Goal: Task Accomplishment & Management: Complete application form

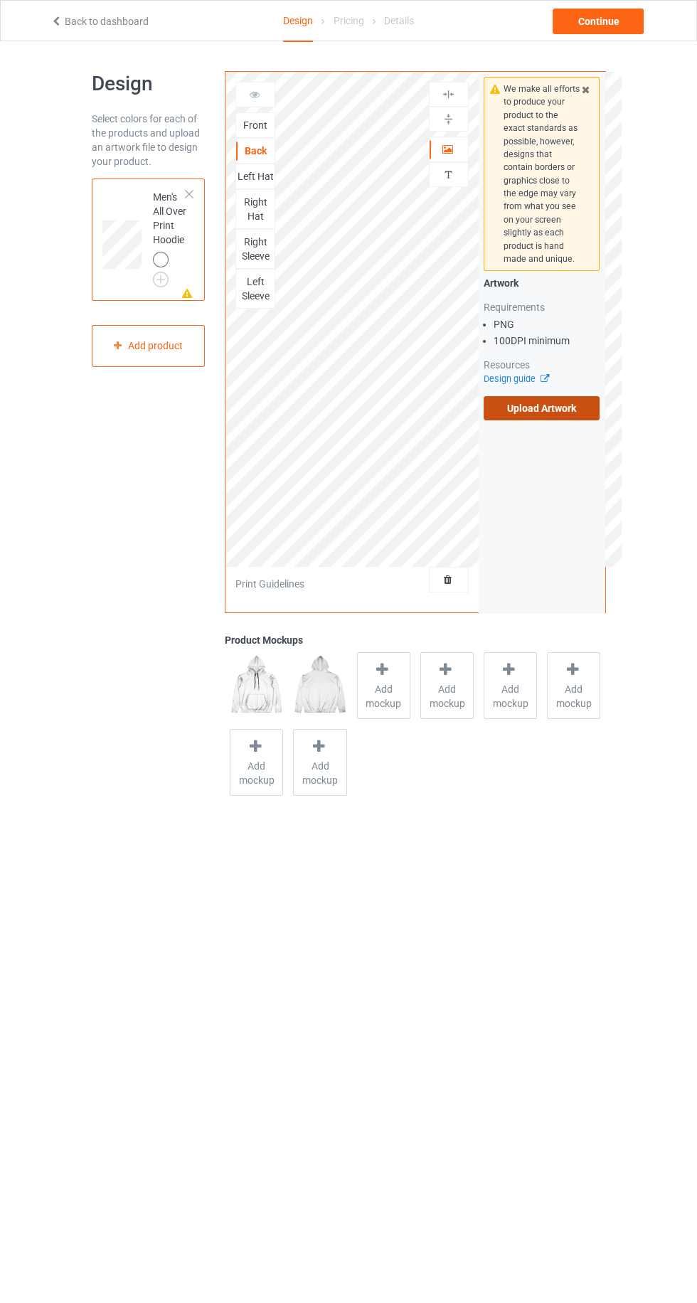
click at [591, 411] on label "Upload Artwork" at bounding box center [542, 408] width 117 height 24
click at [0, 0] on input "Upload Artwork" at bounding box center [0, 0] width 0 height 0
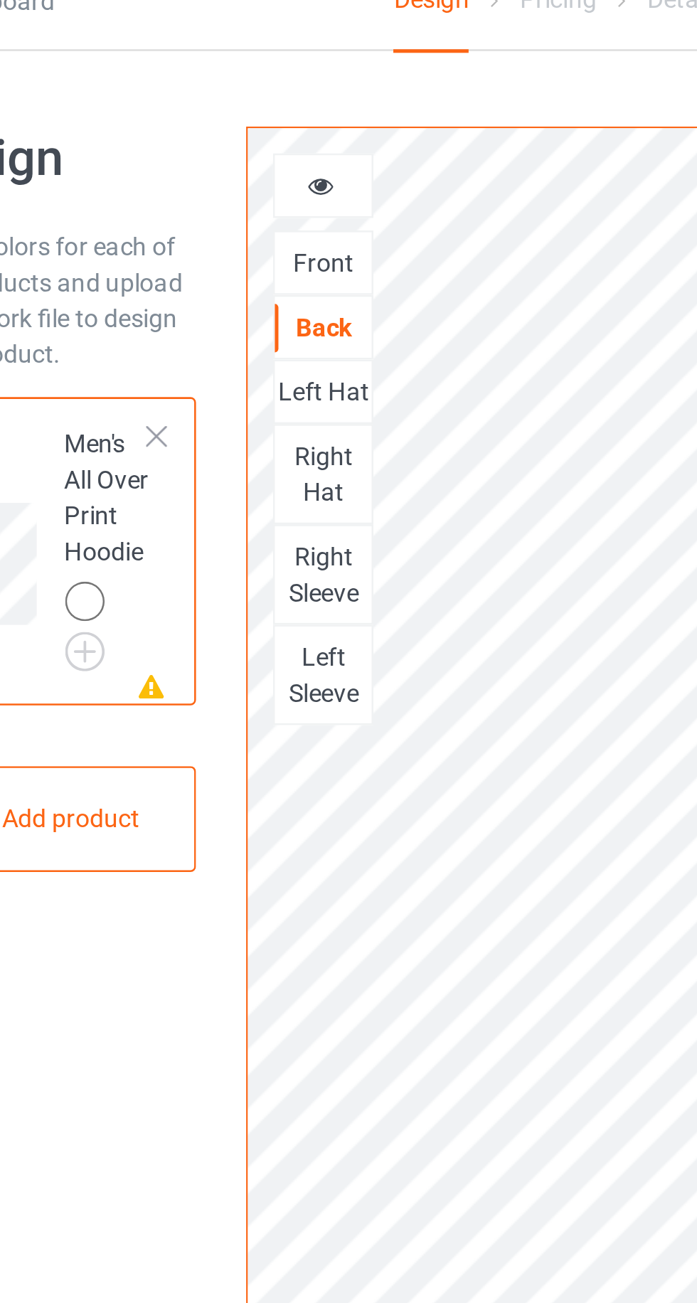
click at [263, 181] on div "Left Hat" at bounding box center [255, 176] width 38 height 14
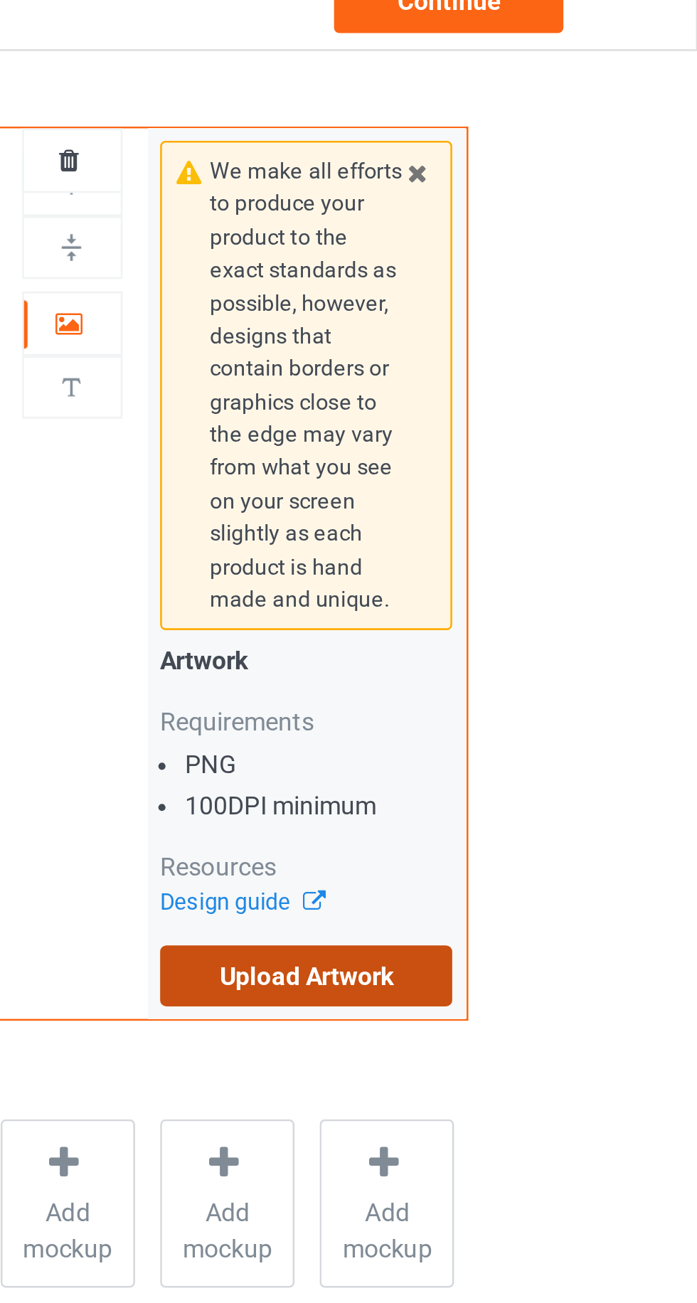
click at [569, 405] on label "Upload Artwork" at bounding box center [542, 408] width 117 height 24
click at [0, 0] on input "Upload Artwork" at bounding box center [0, 0] width 0 height 0
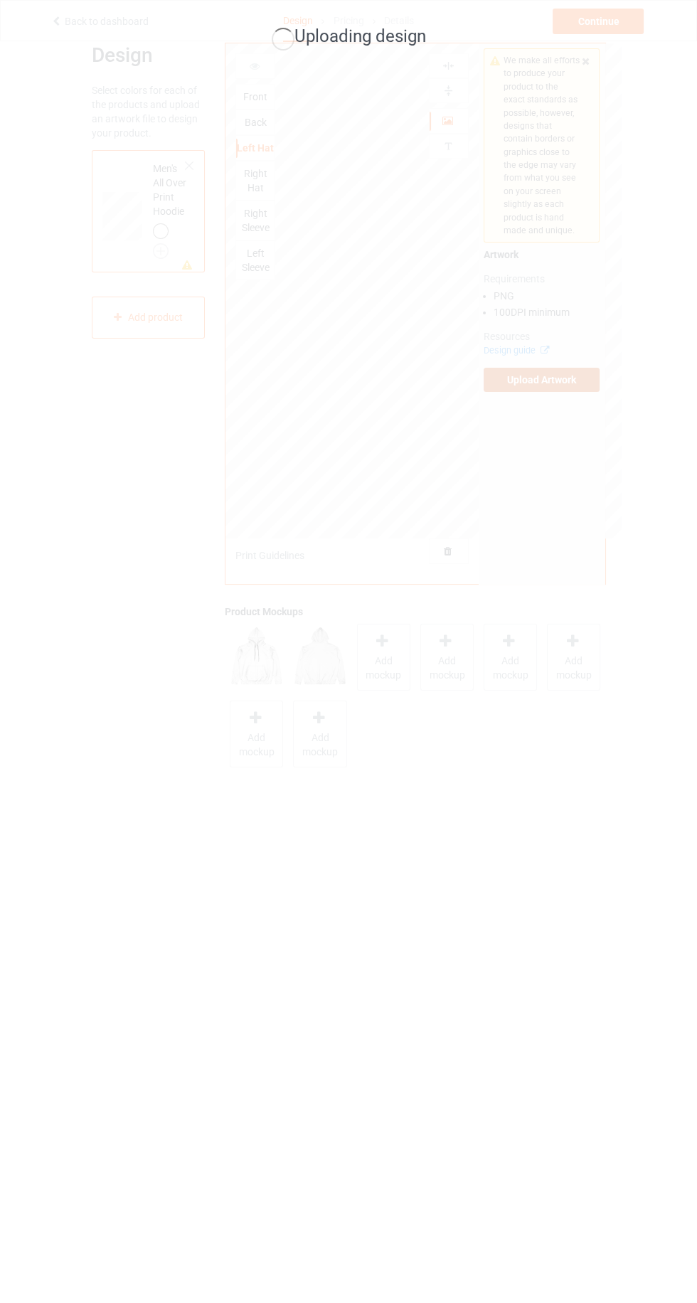
scroll to position [32, 0]
click at [517, 825] on div "Uploading design" at bounding box center [348, 651] width 697 height 1303
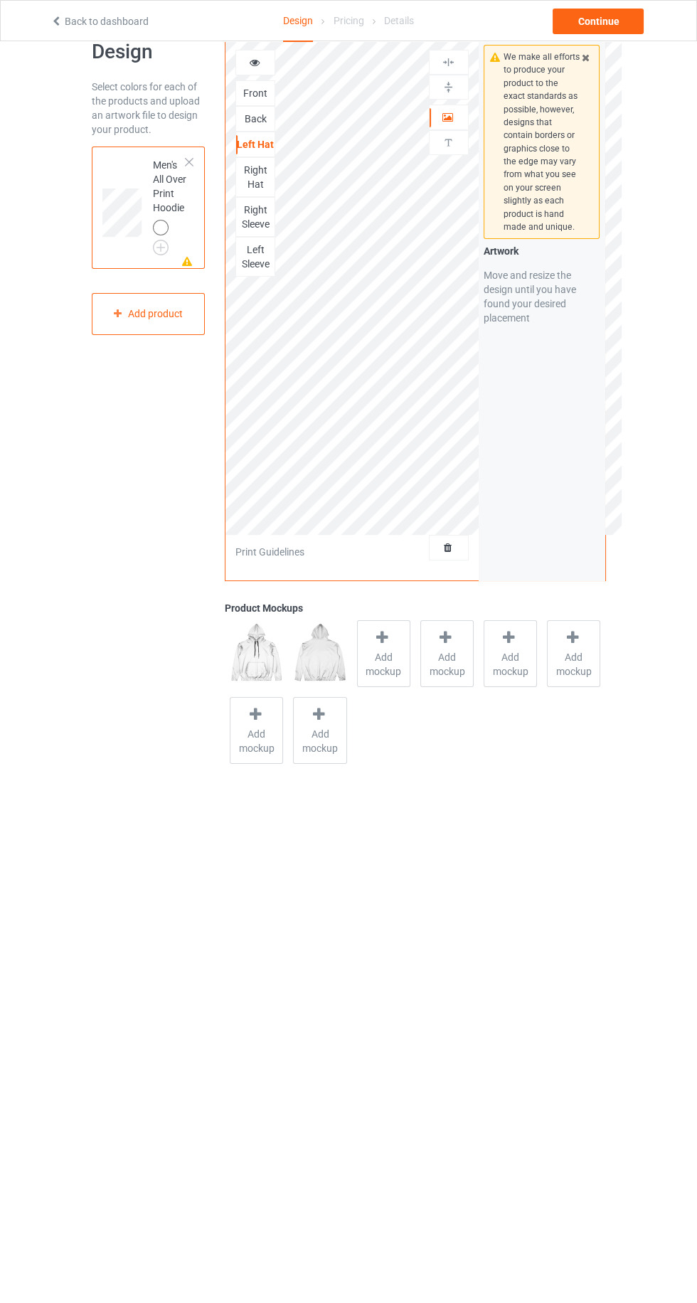
click at [241, 218] on div "Right Sleeve" at bounding box center [255, 217] width 38 height 28
click at [574, 381] on label "Upload Artwork" at bounding box center [542, 376] width 117 height 24
click at [0, 0] on input "Upload Artwork" at bounding box center [0, 0] width 0 height 0
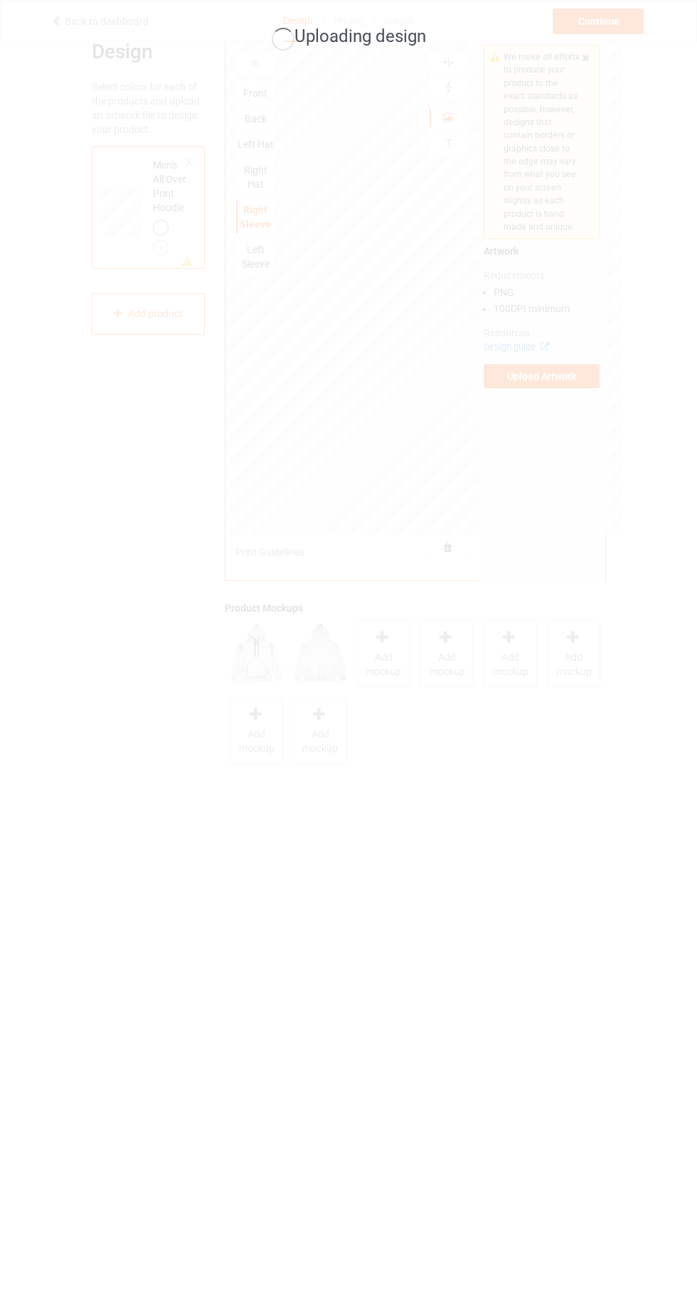
click at [458, 825] on div "Uploading design" at bounding box center [348, 651] width 697 height 1303
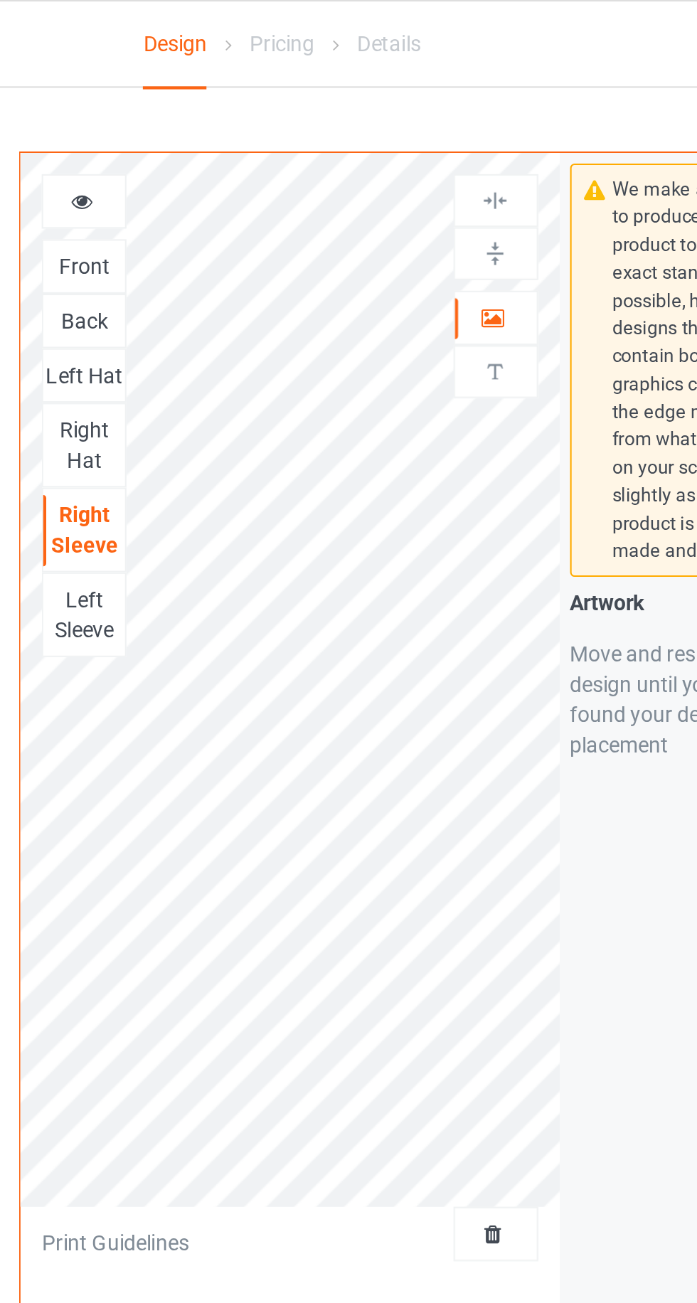
click at [260, 129] on div "Front" at bounding box center [255, 125] width 38 height 14
click at [448, 149] on icon at bounding box center [448, 147] width 12 height 10
click at [447, 123] on img at bounding box center [449, 119] width 14 height 14
click at [455, 97] on img at bounding box center [449, 95] width 14 height 14
click at [262, 153] on div "Back" at bounding box center [255, 151] width 38 height 14
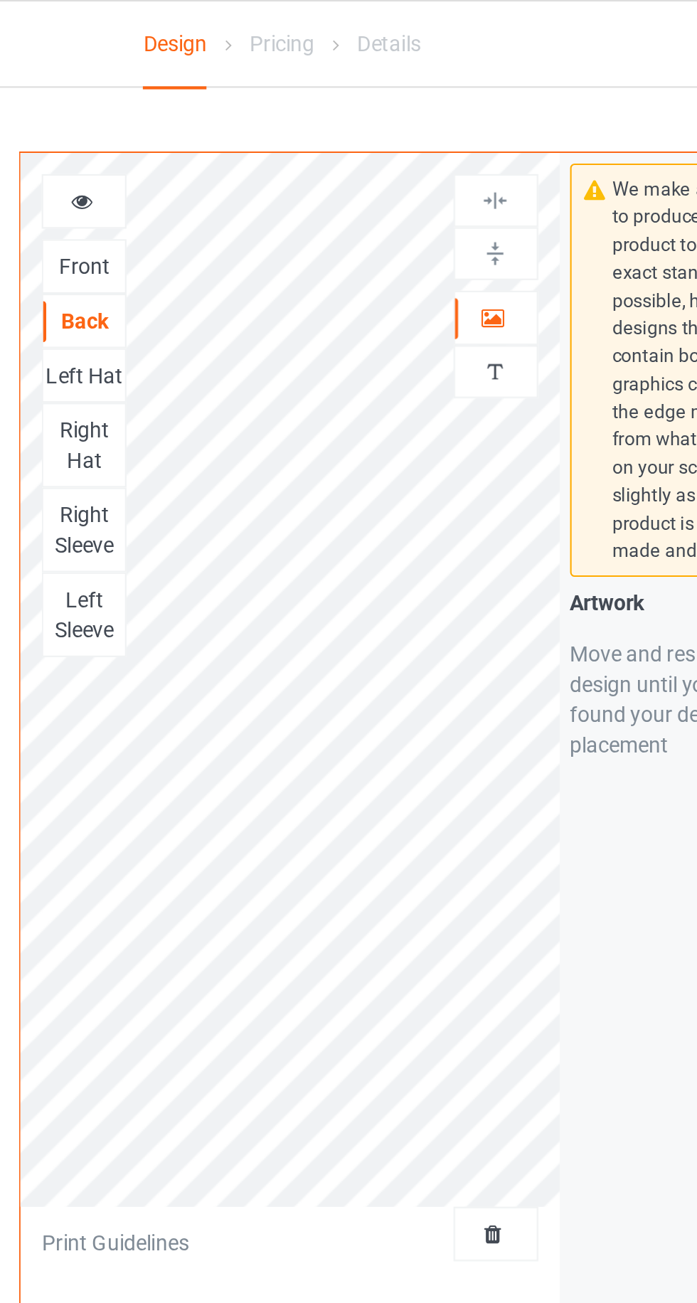
click at [449, 148] on icon at bounding box center [448, 147] width 12 height 10
click at [450, 125] on img at bounding box center [449, 119] width 14 height 14
click at [450, 95] on img at bounding box center [449, 95] width 14 height 14
click at [456, 124] on div at bounding box center [449, 119] width 38 height 14
click at [454, 92] on img at bounding box center [449, 95] width 14 height 14
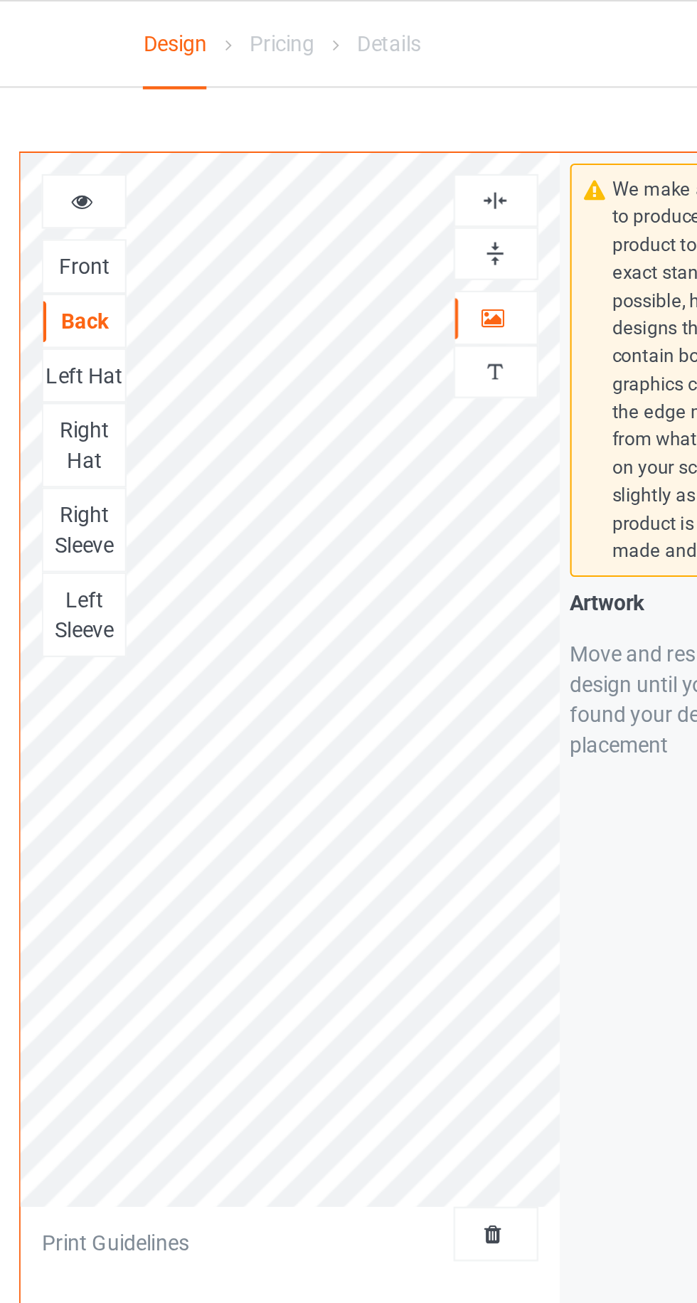
click at [258, 176] on div "Left Hat" at bounding box center [255, 176] width 38 height 14
click at [447, 149] on icon at bounding box center [448, 147] width 12 height 10
click at [263, 206] on div "Right Hat" at bounding box center [255, 209] width 38 height 28
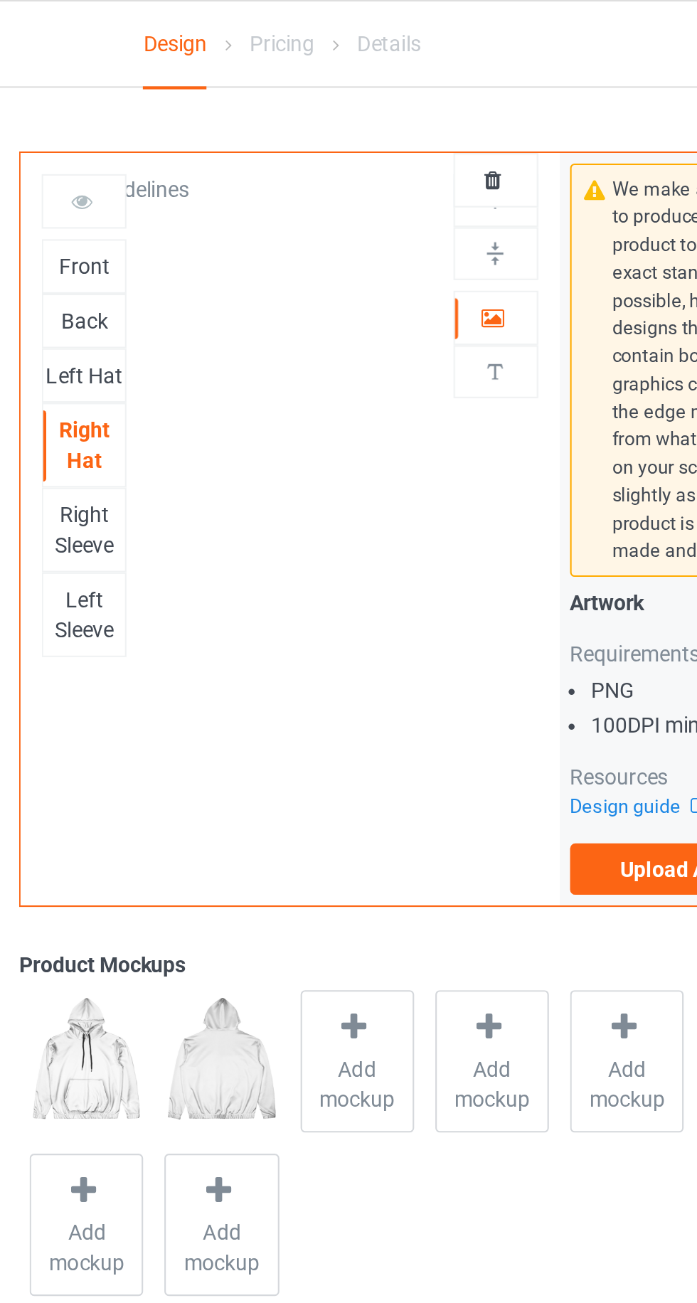
click at [452, 155] on div at bounding box center [449, 149] width 38 height 14
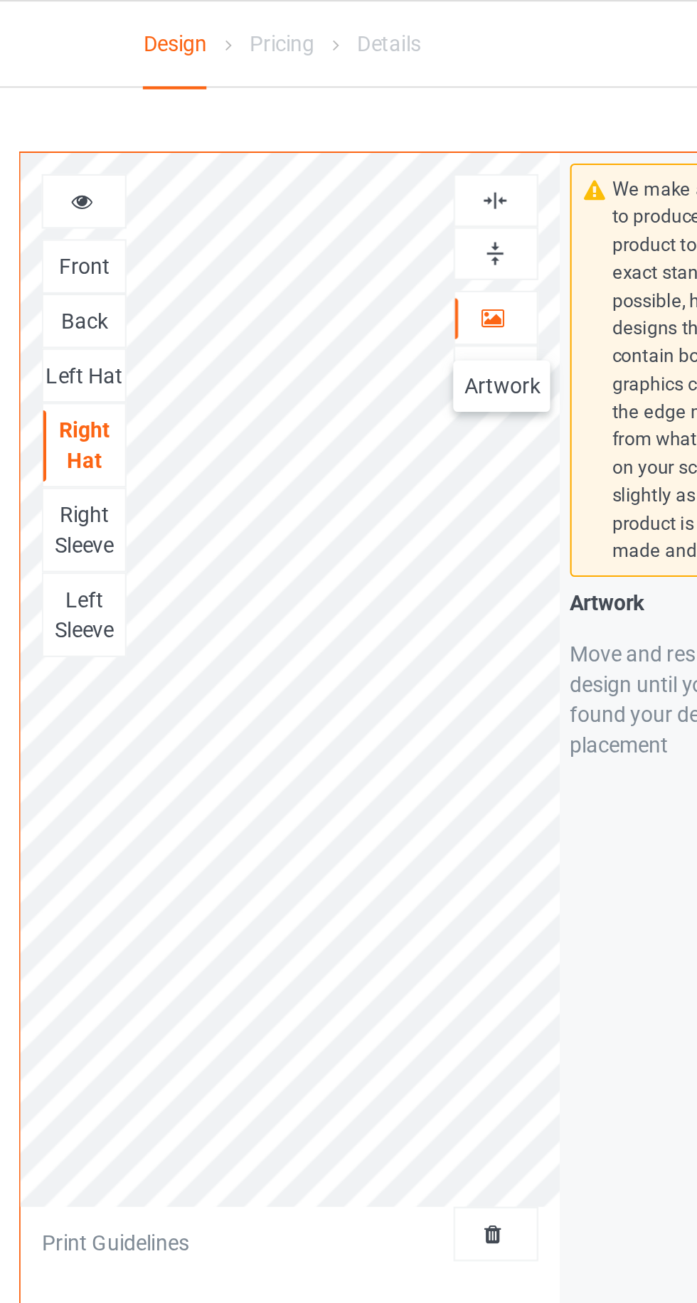
click at [263, 241] on div "Right Sleeve" at bounding box center [255, 249] width 38 height 28
click at [447, 145] on icon at bounding box center [448, 147] width 12 height 10
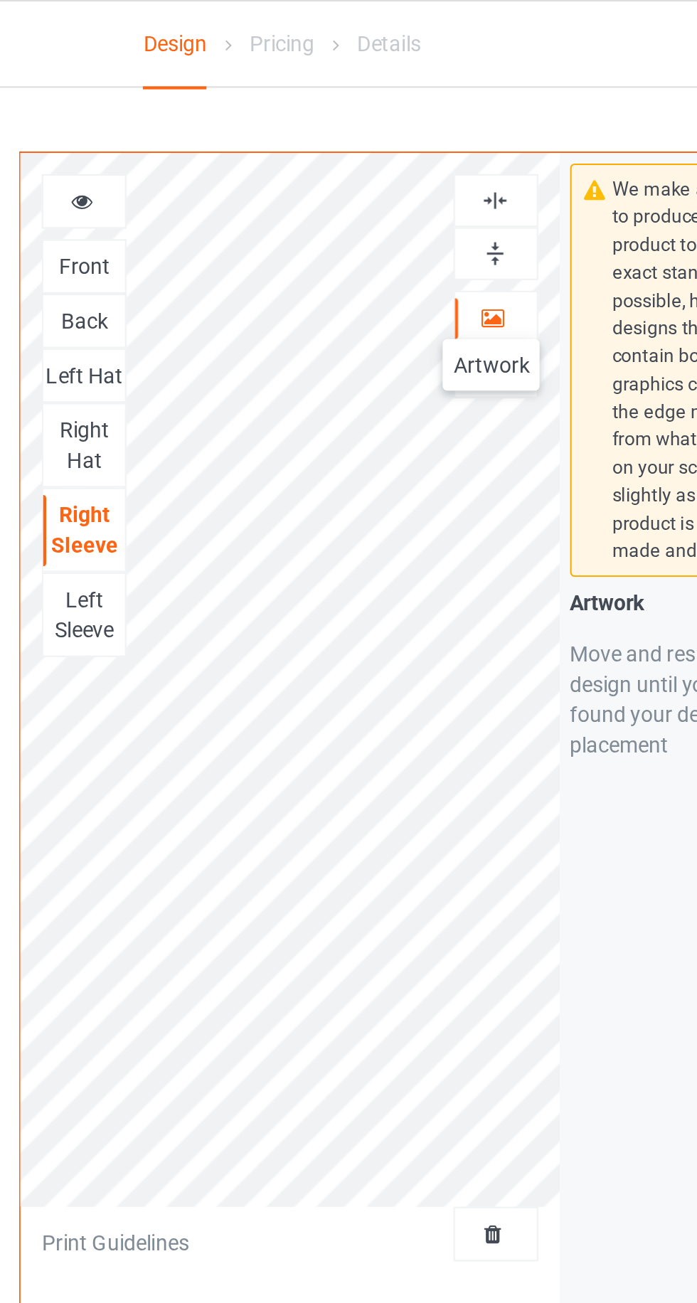
click at [452, 125] on img at bounding box center [449, 119] width 14 height 14
click at [451, 97] on img at bounding box center [449, 95] width 14 height 14
click at [452, 118] on img at bounding box center [449, 119] width 14 height 14
click at [449, 97] on img at bounding box center [449, 95] width 14 height 14
click at [255, 280] on div "Left Sleeve" at bounding box center [255, 289] width 38 height 28
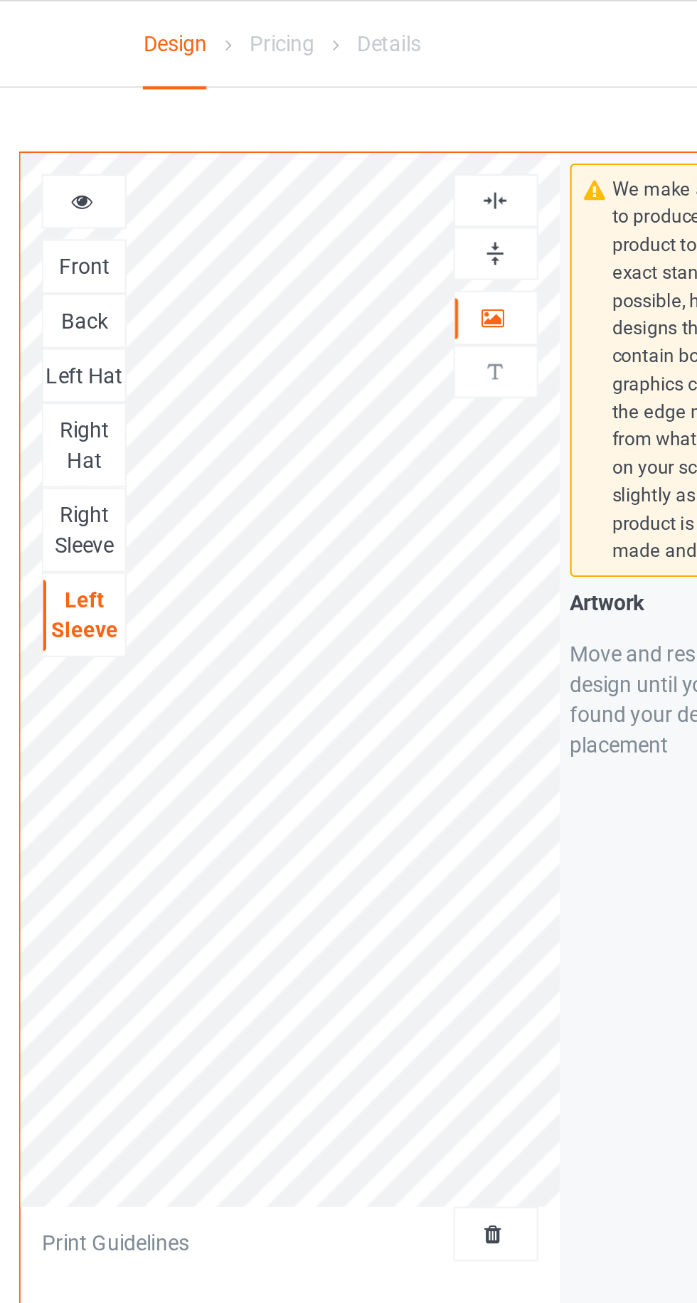
click at [453, 148] on icon at bounding box center [448, 147] width 12 height 10
click at [450, 118] on img at bounding box center [449, 119] width 14 height 14
click at [460, 98] on div at bounding box center [449, 95] width 38 height 14
click at [451, 122] on img at bounding box center [449, 119] width 14 height 14
click at [448, 100] on img at bounding box center [449, 95] width 14 height 14
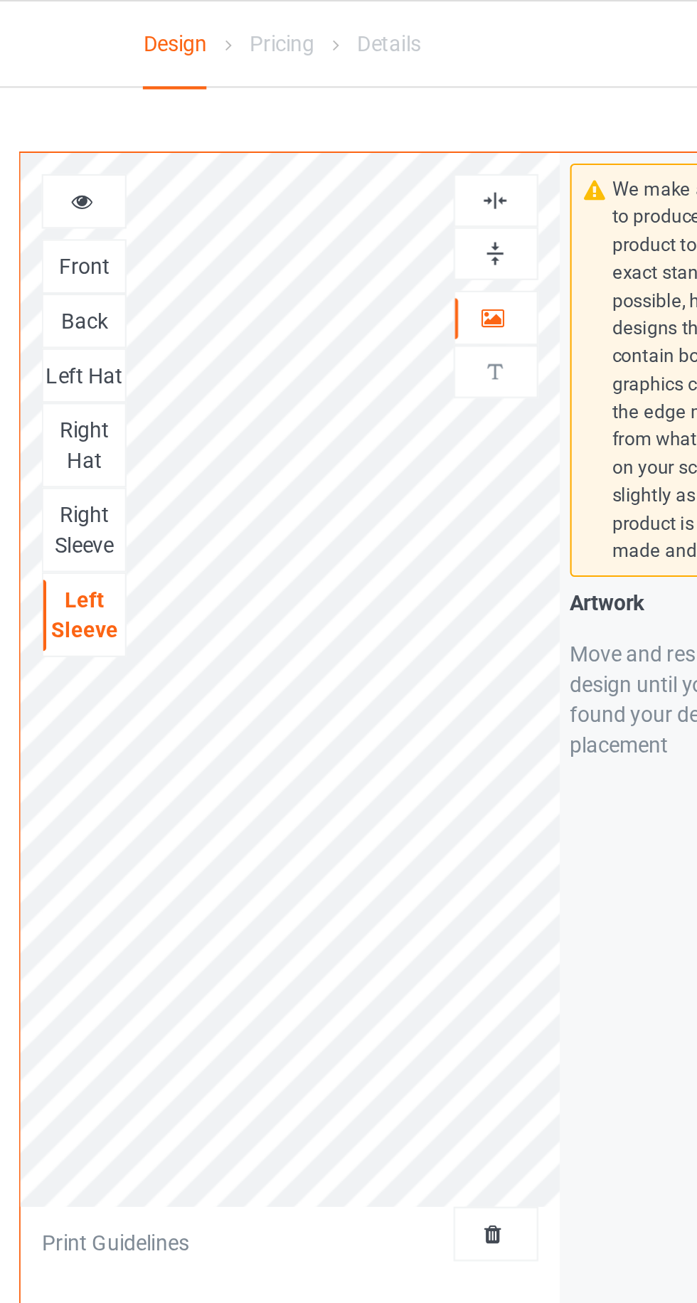
click at [257, 97] on icon at bounding box center [254, 93] width 12 height 10
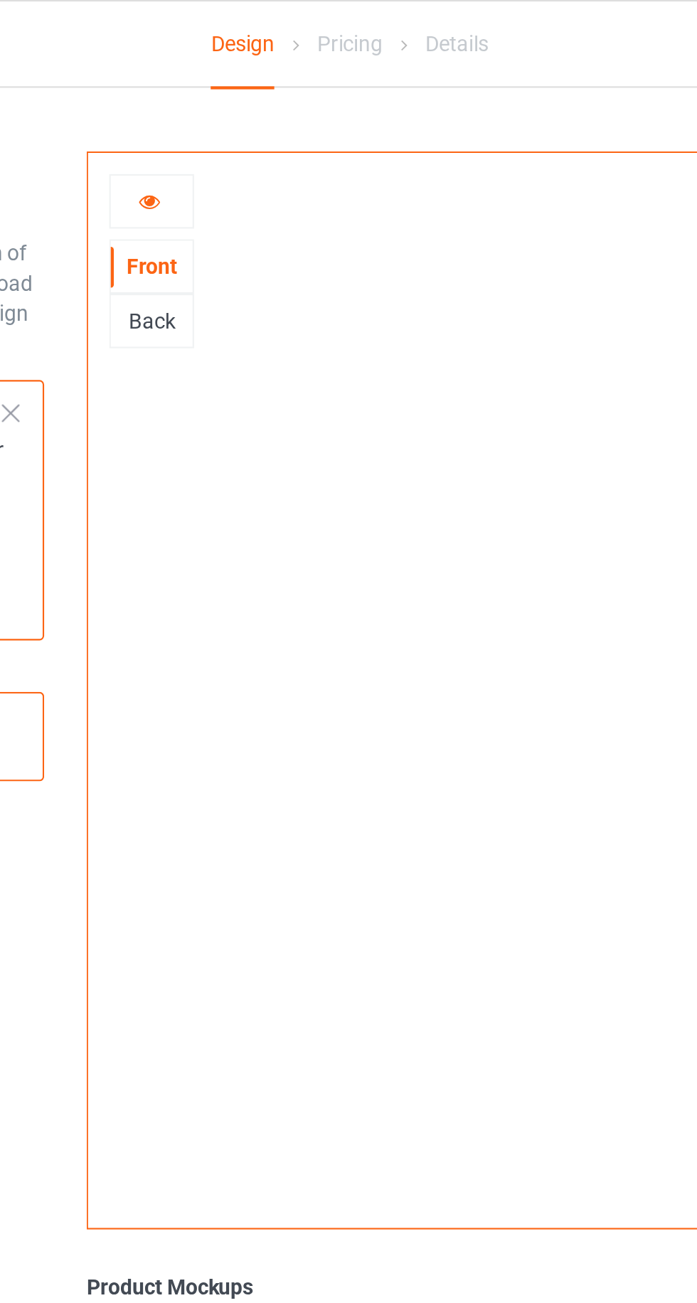
click at [263, 150] on div "Back" at bounding box center [255, 151] width 38 height 14
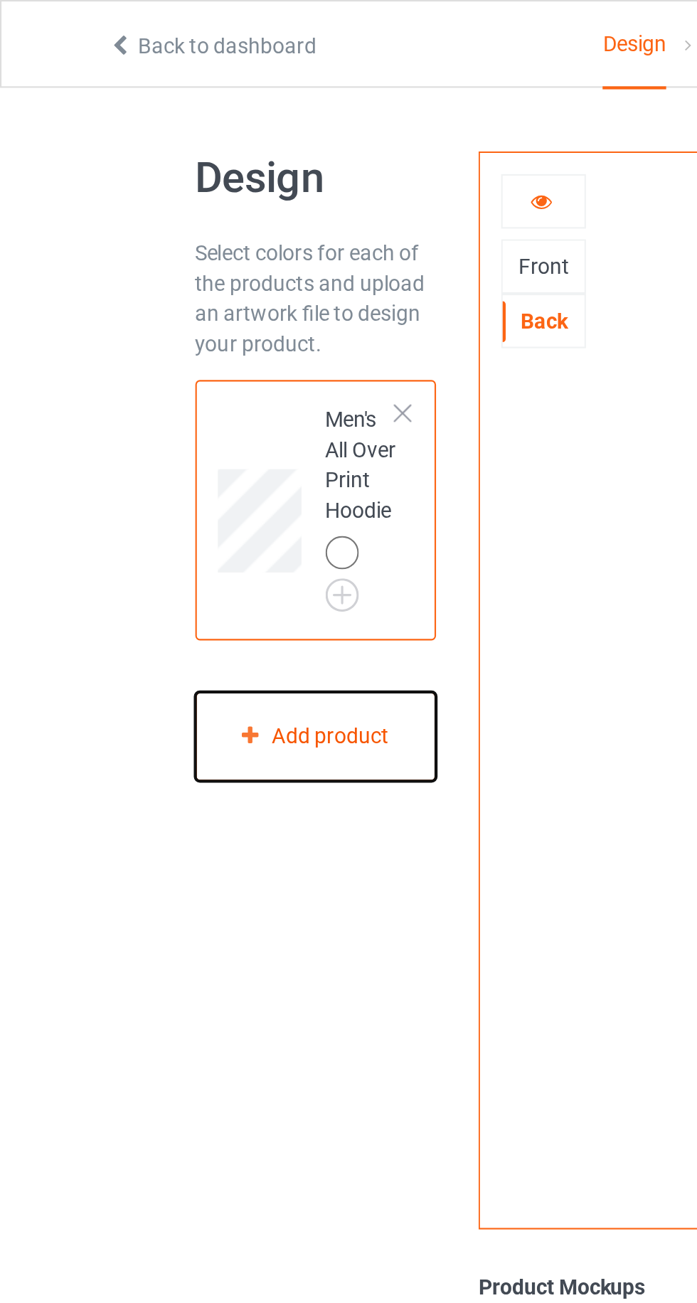
click at [176, 354] on div "Add product" at bounding box center [149, 346] width 114 height 42
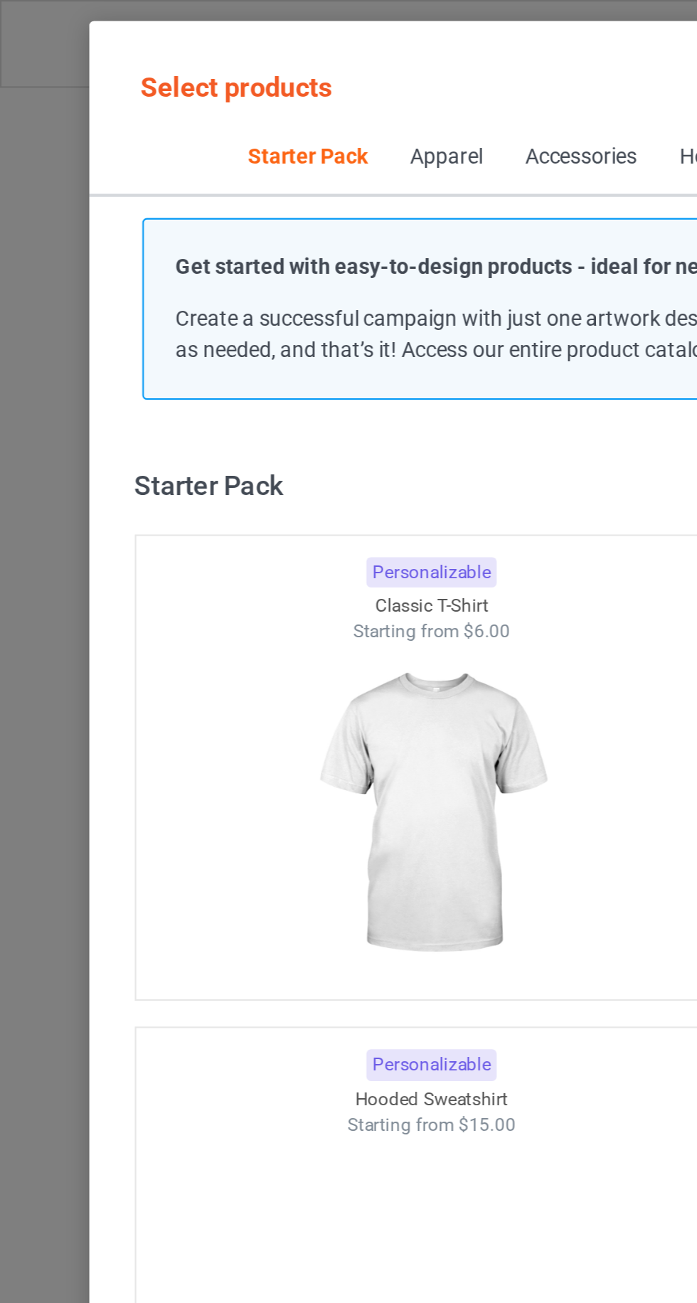
scroll to position [18, 0]
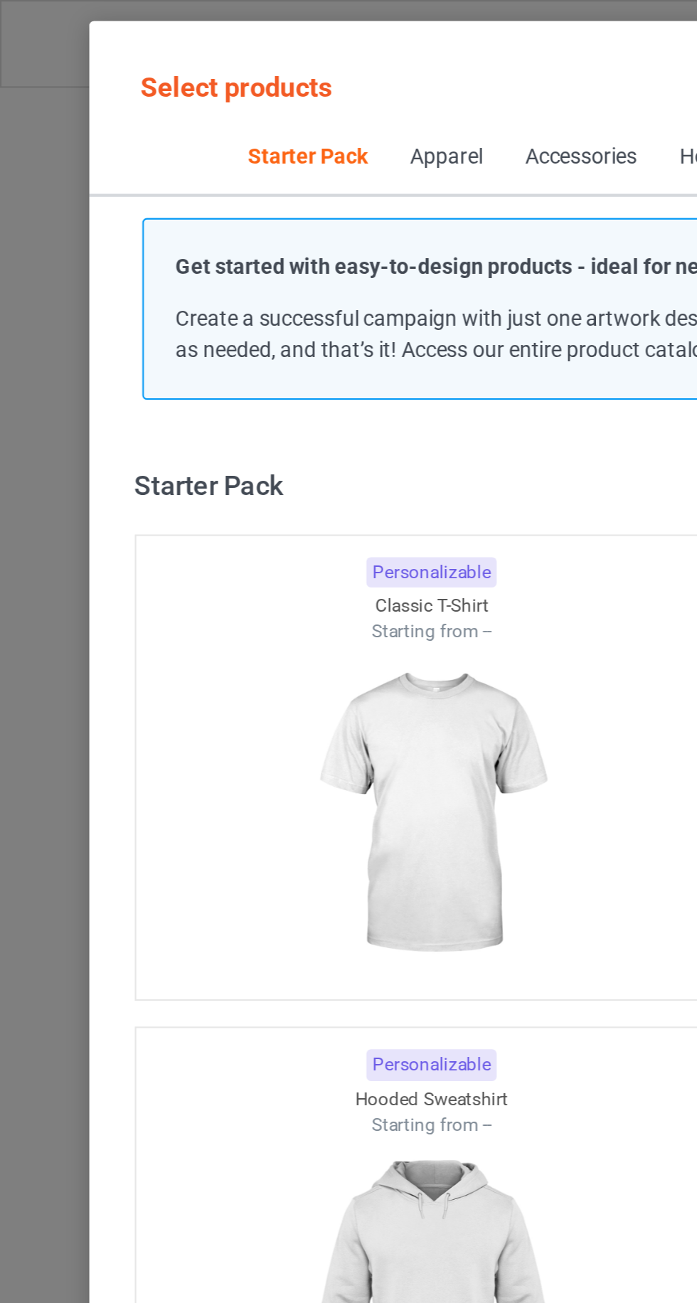
scroll to position [18, 0]
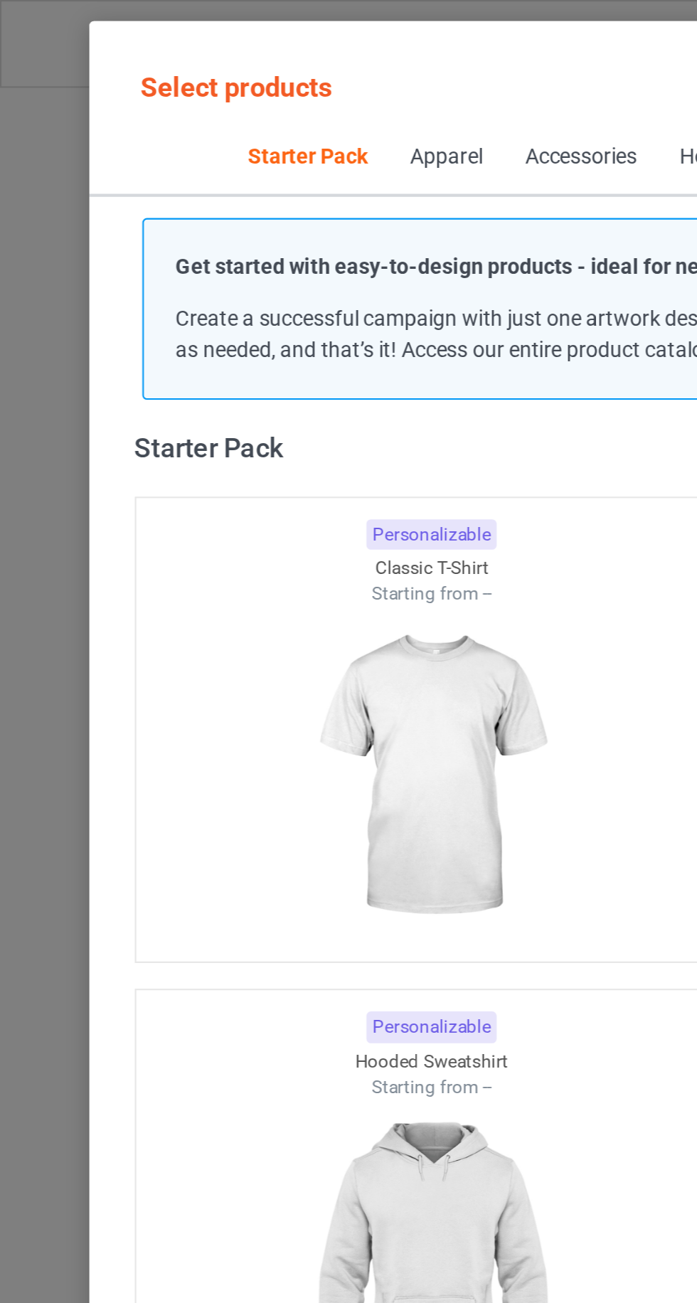
click at [17, 240] on div "Select products Starter Pack Apparel Accessories Home & Living Jewelry Get star…" at bounding box center [348, 651] width 697 height 1303
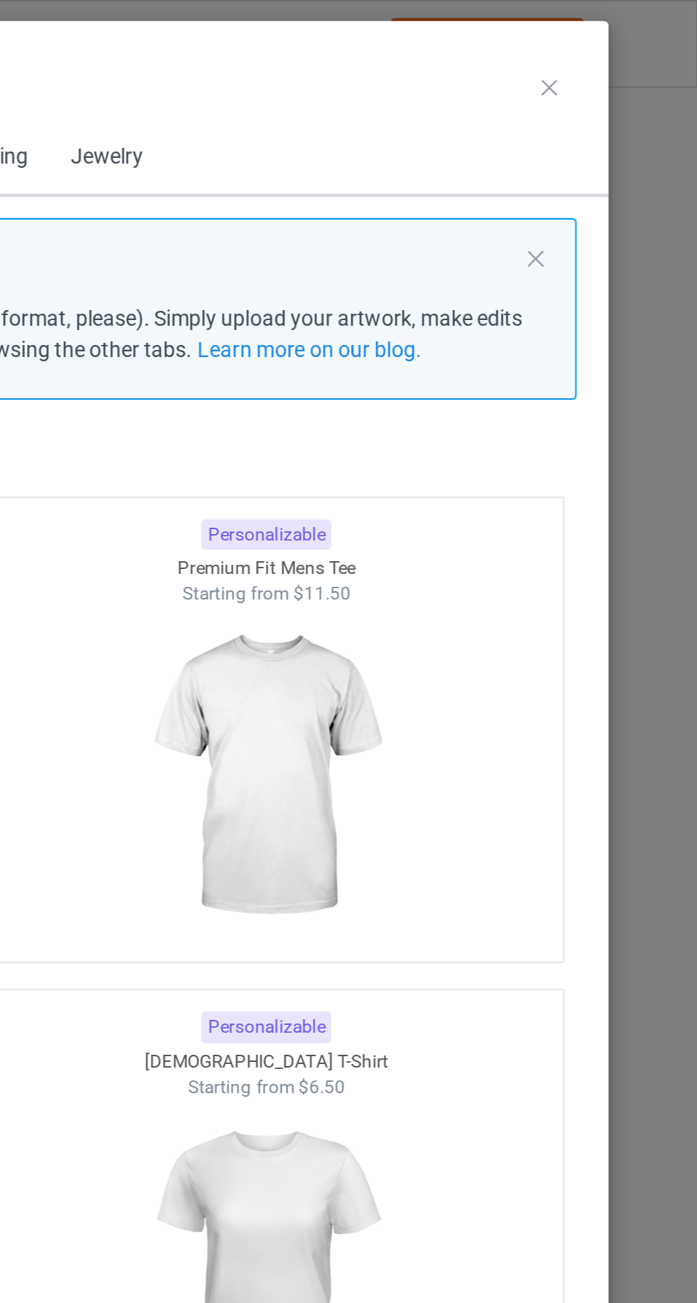
scroll to position [0, 0]
click at [627, 41] on icon at bounding box center [627, 41] width 7 height 7
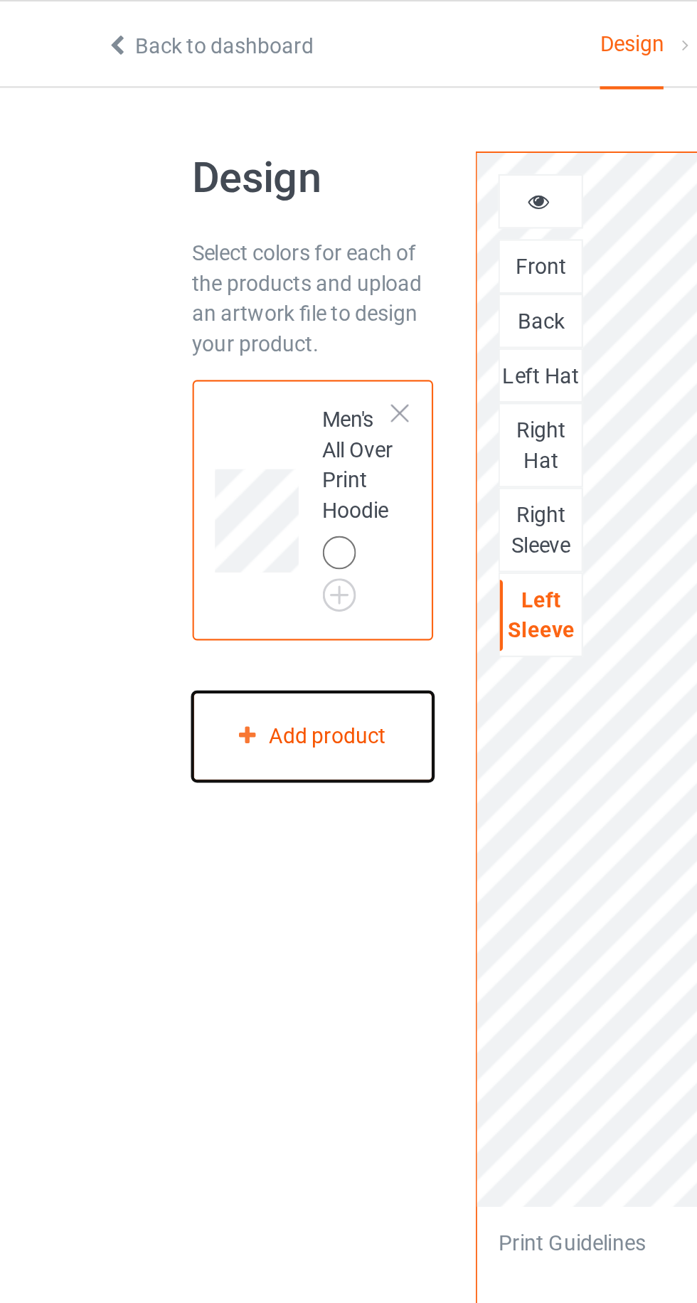
click at [179, 346] on div "Add product" at bounding box center [149, 346] width 114 height 42
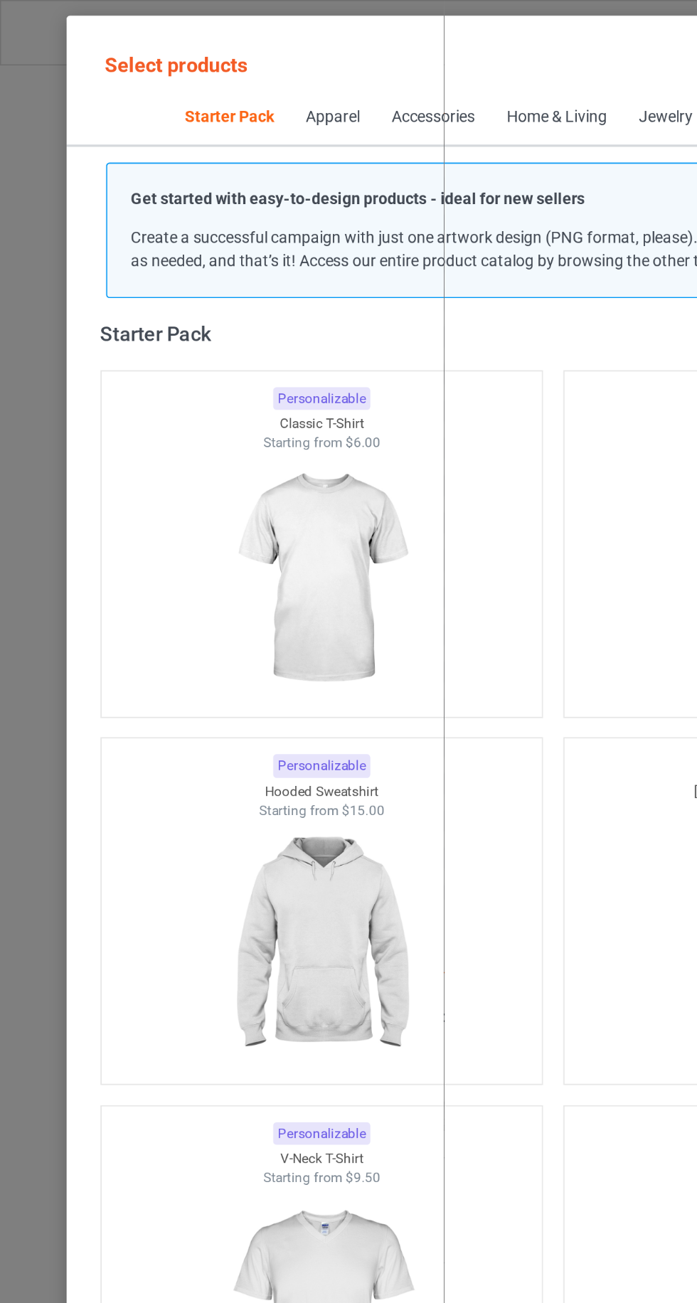
scroll to position [1, 0]
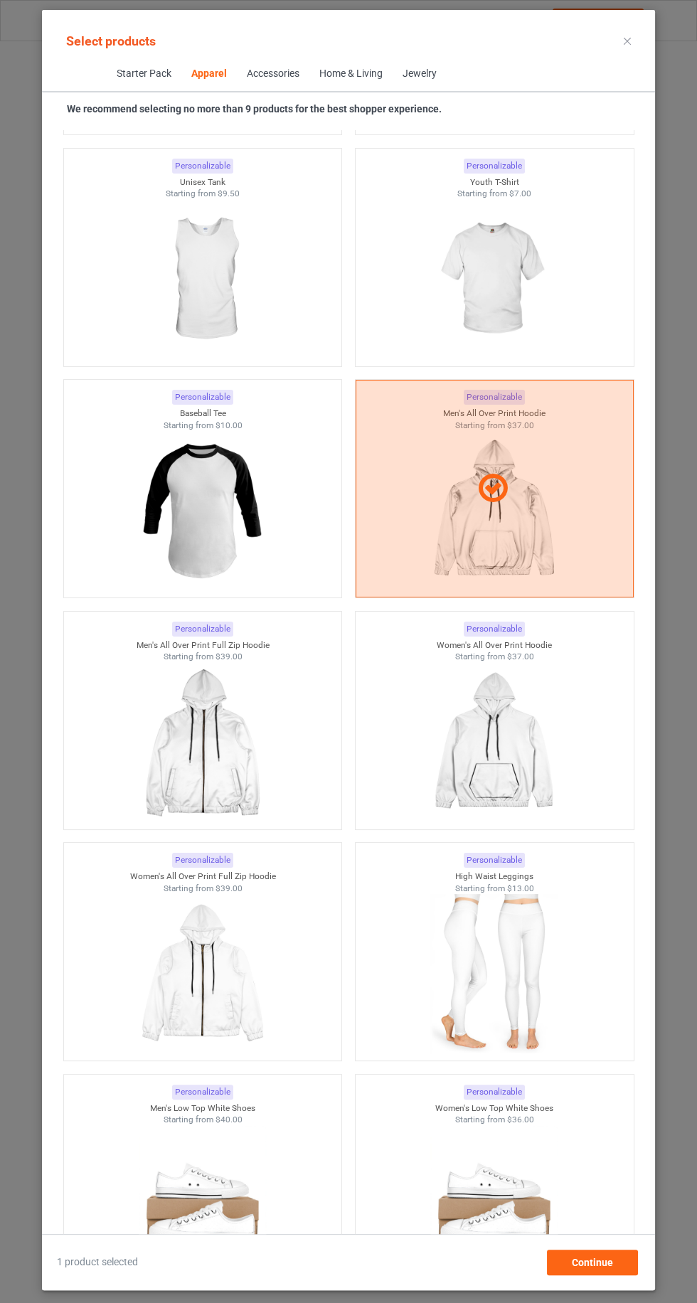
scroll to position [1934, 0]
click at [564, 706] on div at bounding box center [495, 743] width 292 height 167
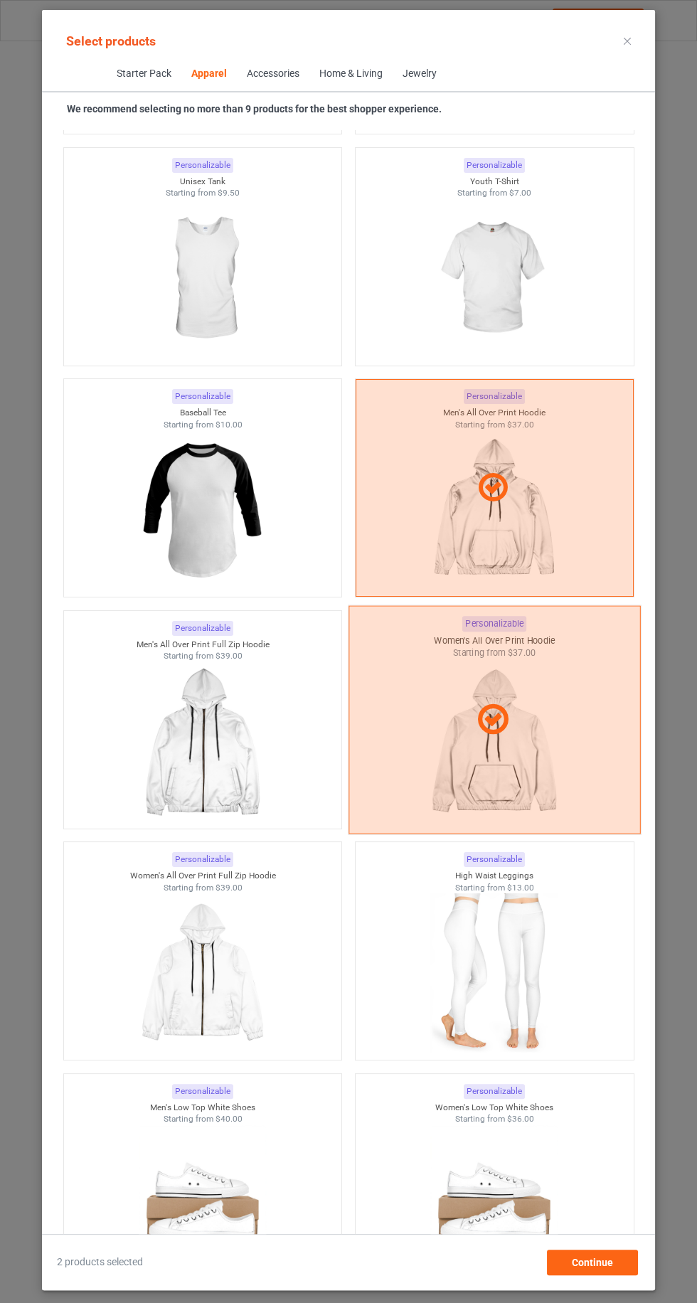
scroll to position [98, 0]
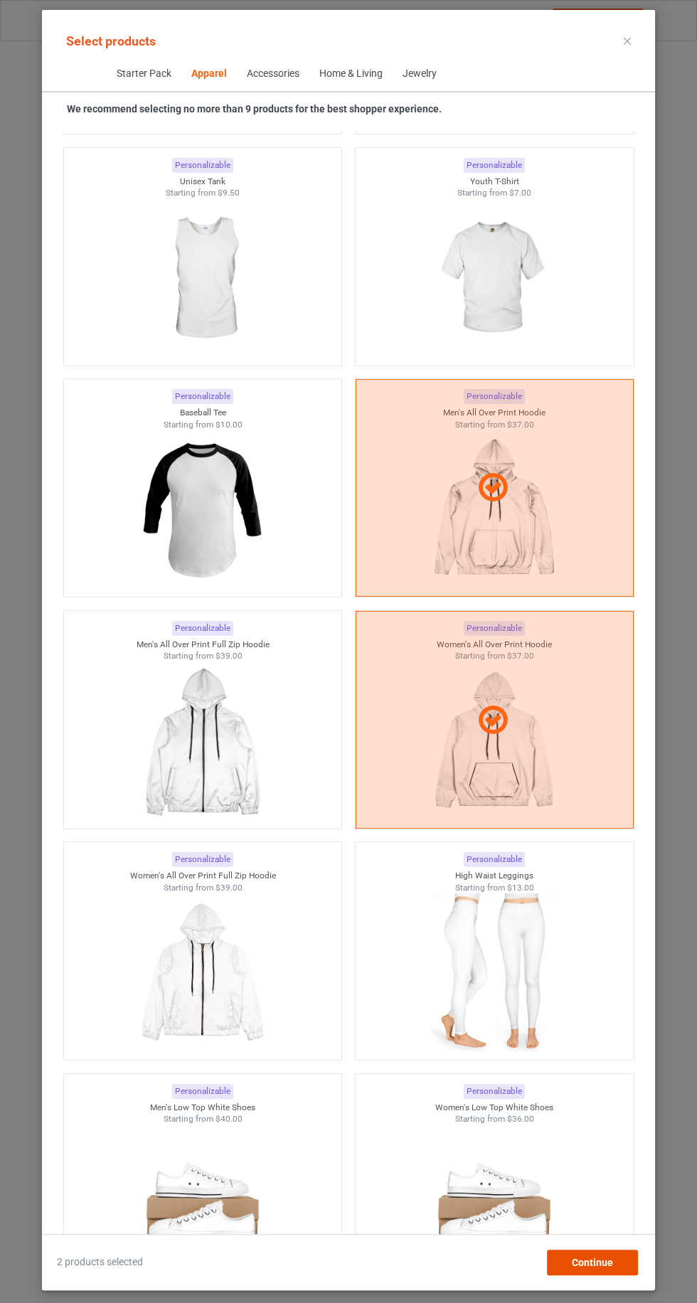
click at [628, 1257] on div "Continue" at bounding box center [592, 1263] width 91 height 26
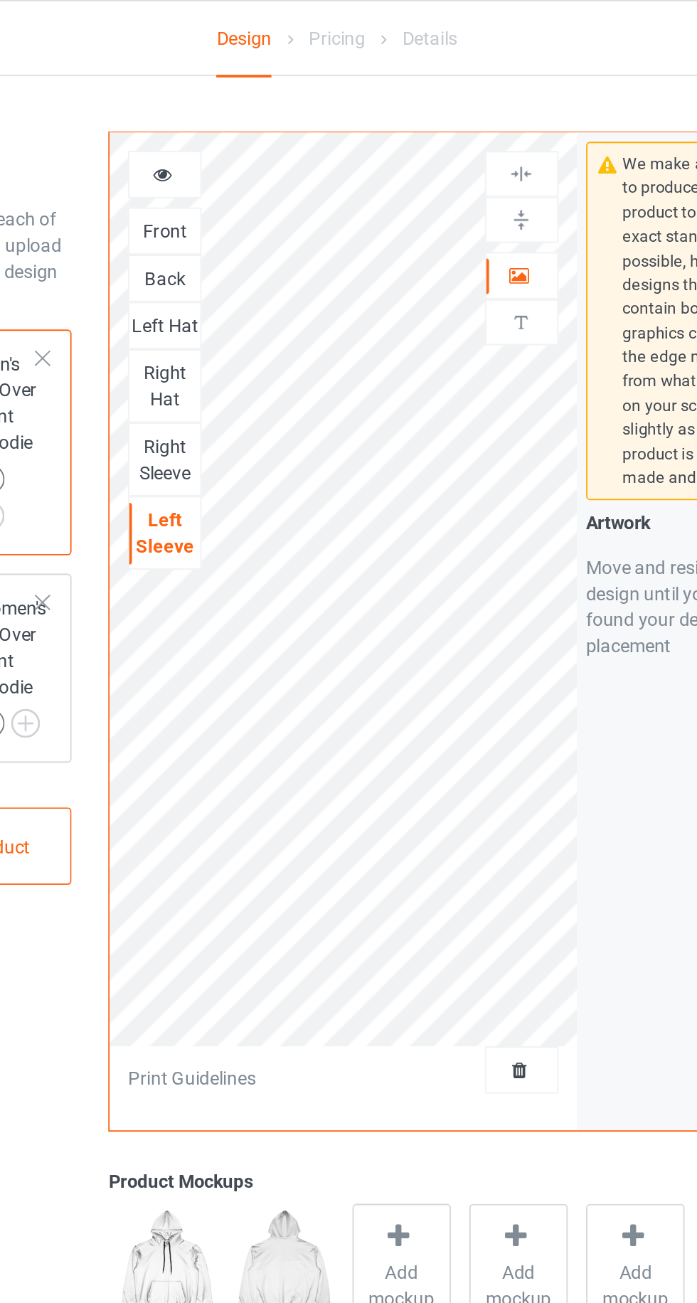
click at [263, 120] on div "Front" at bounding box center [255, 125] width 38 height 14
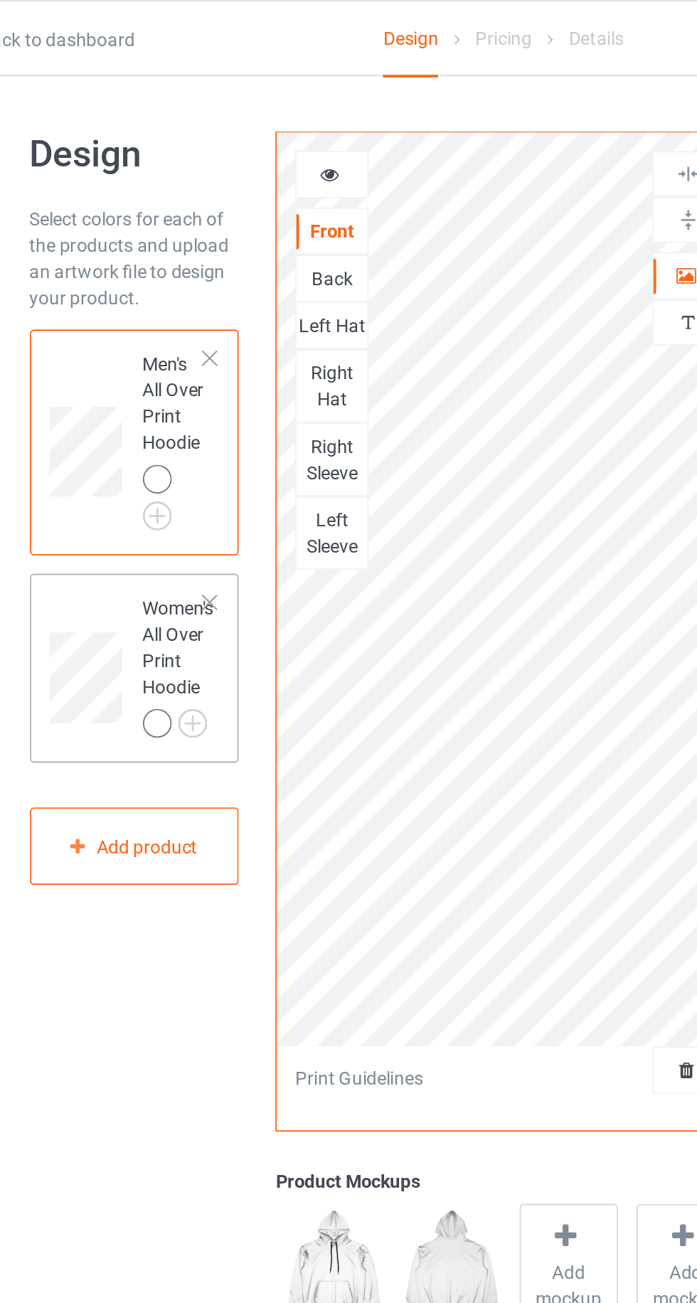
click at [167, 355] on div "Women's All Over Print Hoodie" at bounding box center [172, 360] width 38 height 77
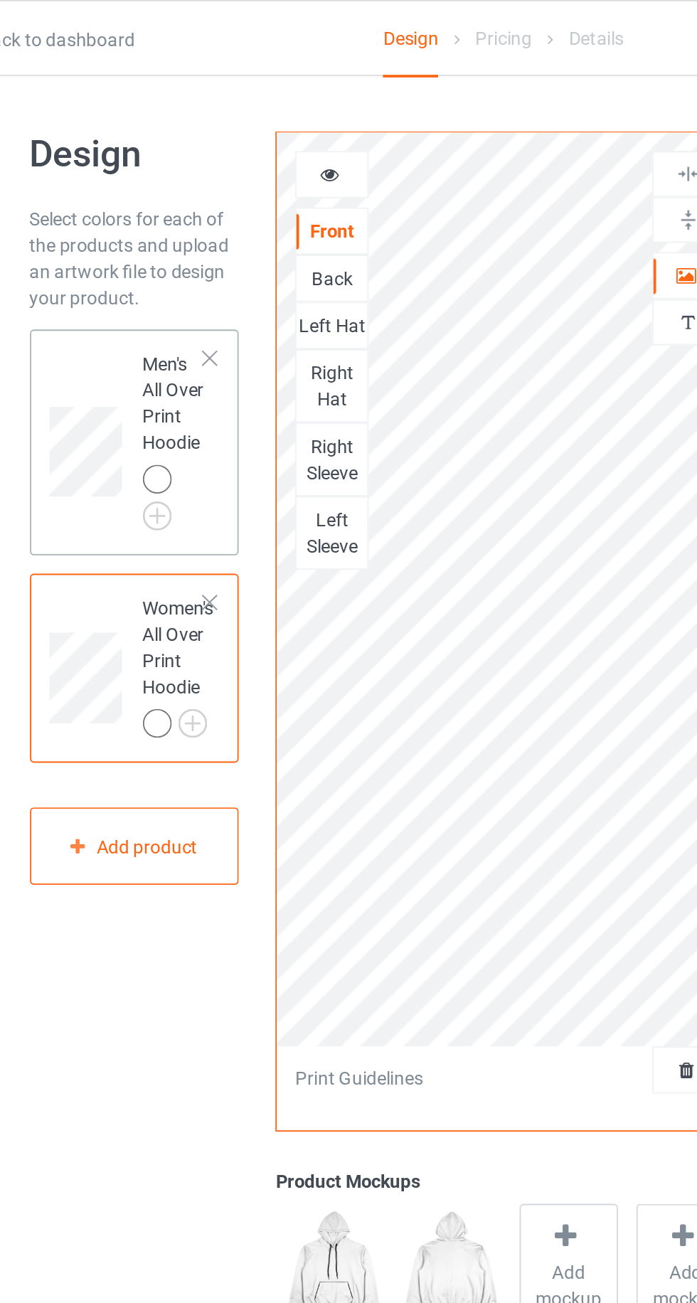
click at [199, 231] on div "Men's All Over Print Hoodie" at bounding box center [149, 240] width 114 height 122
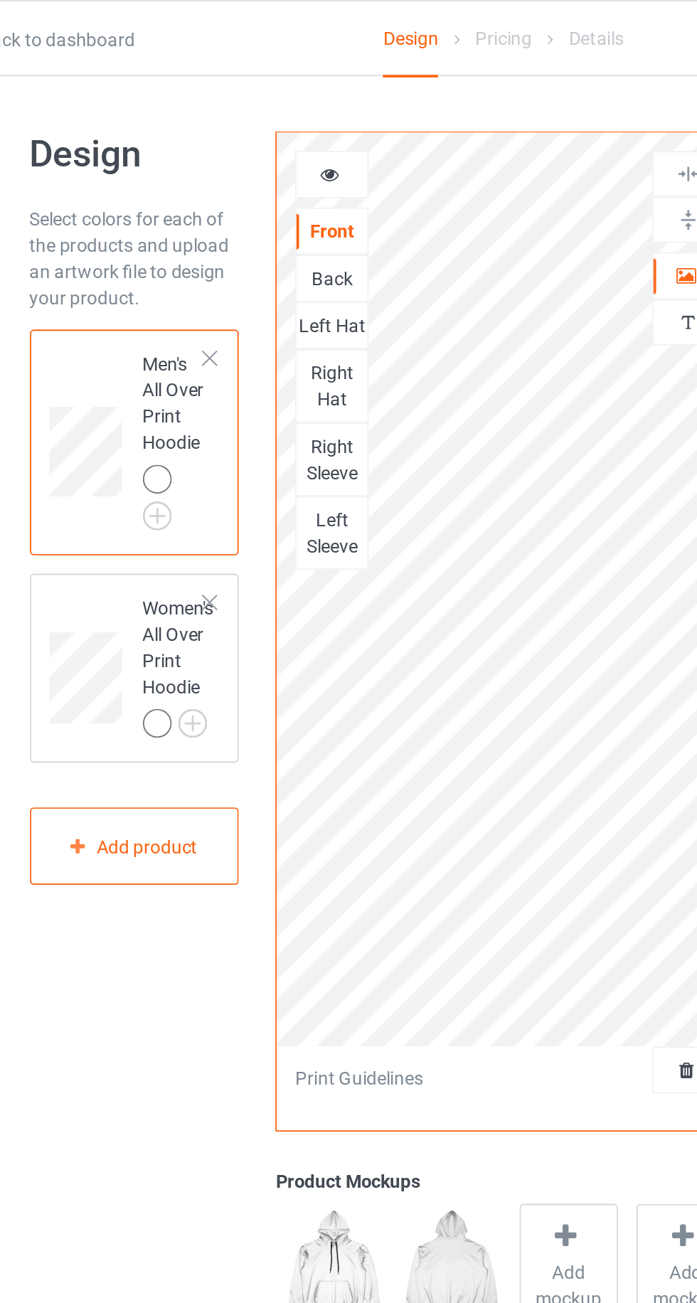
click at [191, 192] on div at bounding box center [189, 194] width 10 height 10
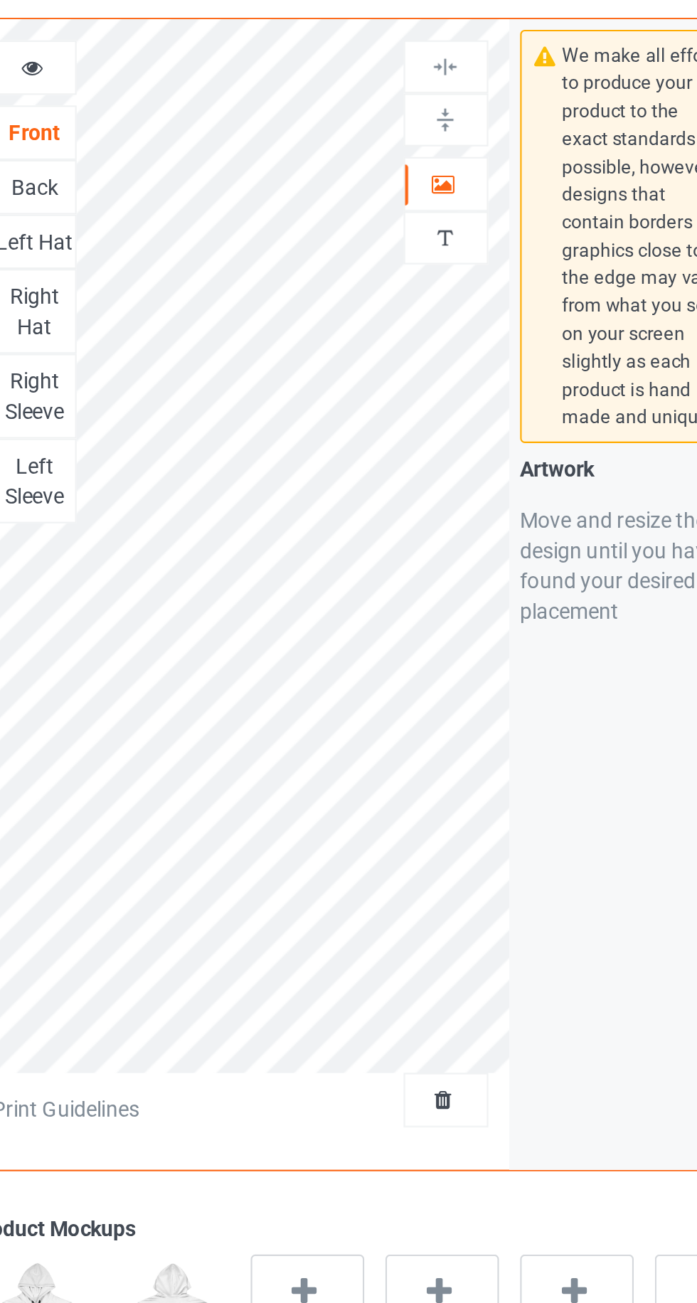
click at [452, 151] on div at bounding box center [449, 149] width 38 height 14
click at [453, 122] on img at bounding box center [449, 119] width 14 height 14
click at [452, 92] on img at bounding box center [449, 95] width 14 height 14
click at [268, 153] on div "Back" at bounding box center [255, 151] width 38 height 14
click at [447, 149] on icon at bounding box center [448, 147] width 12 height 10
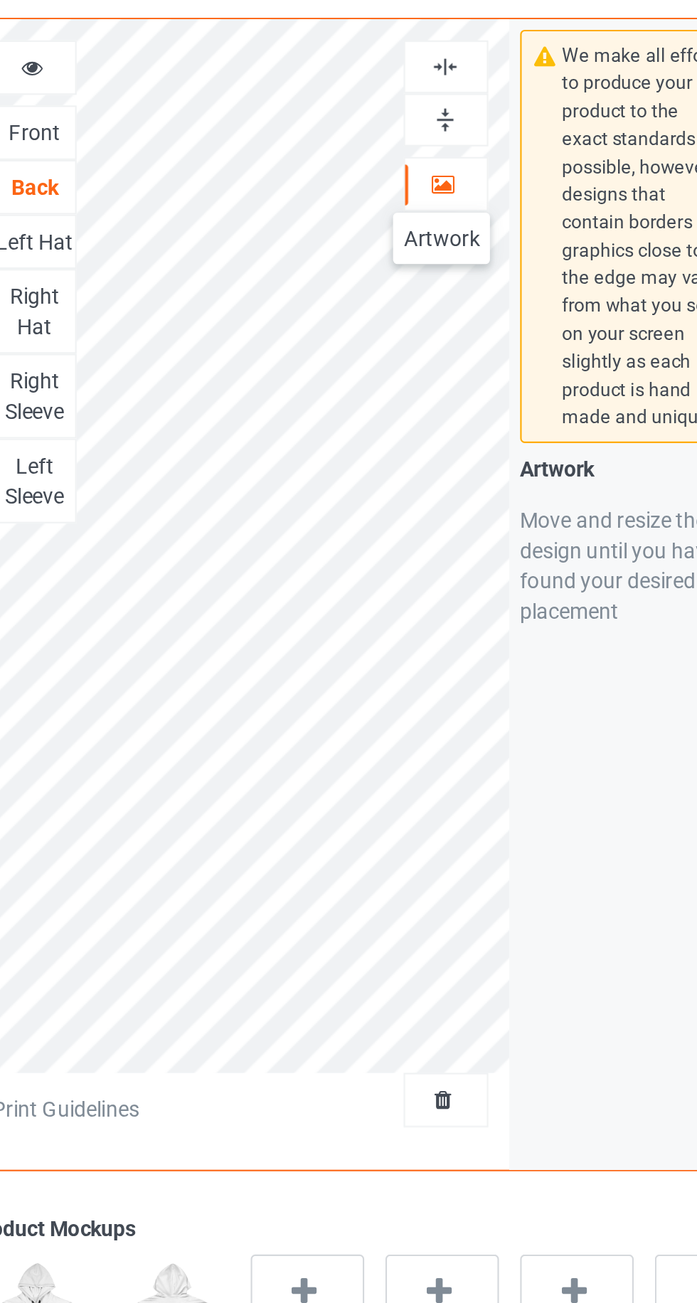
click at [455, 123] on div at bounding box center [449, 119] width 38 height 14
click at [446, 91] on img at bounding box center [449, 95] width 14 height 14
click at [262, 179] on div "Left Hat" at bounding box center [255, 176] width 38 height 14
click at [450, 152] on icon at bounding box center [448, 147] width 12 height 10
click at [452, 123] on img at bounding box center [449, 119] width 14 height 14
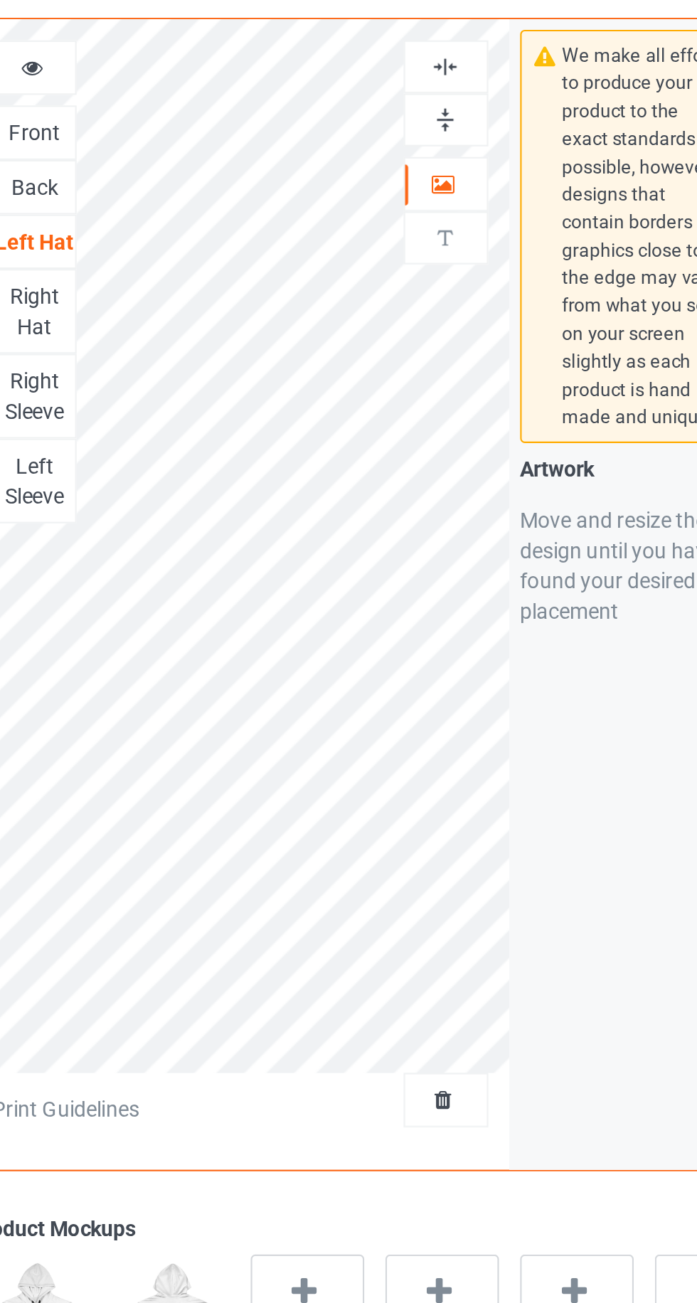
click at [266, 206] on div "Right Hat" at bounding box center [255, 209] width 38 height 28
click at [457, 150] on div at bounding box center [449, 149] width 38 height 14
click at [450, 120] on img at bounding box center [449, 119] width 14 height 14
click at [450, 95] on img at bounding box center [449, 95] width 14 height 14
click at [268, 250] on div "Right Sleeve" at bounding box center [255, 249] width 38 height 28
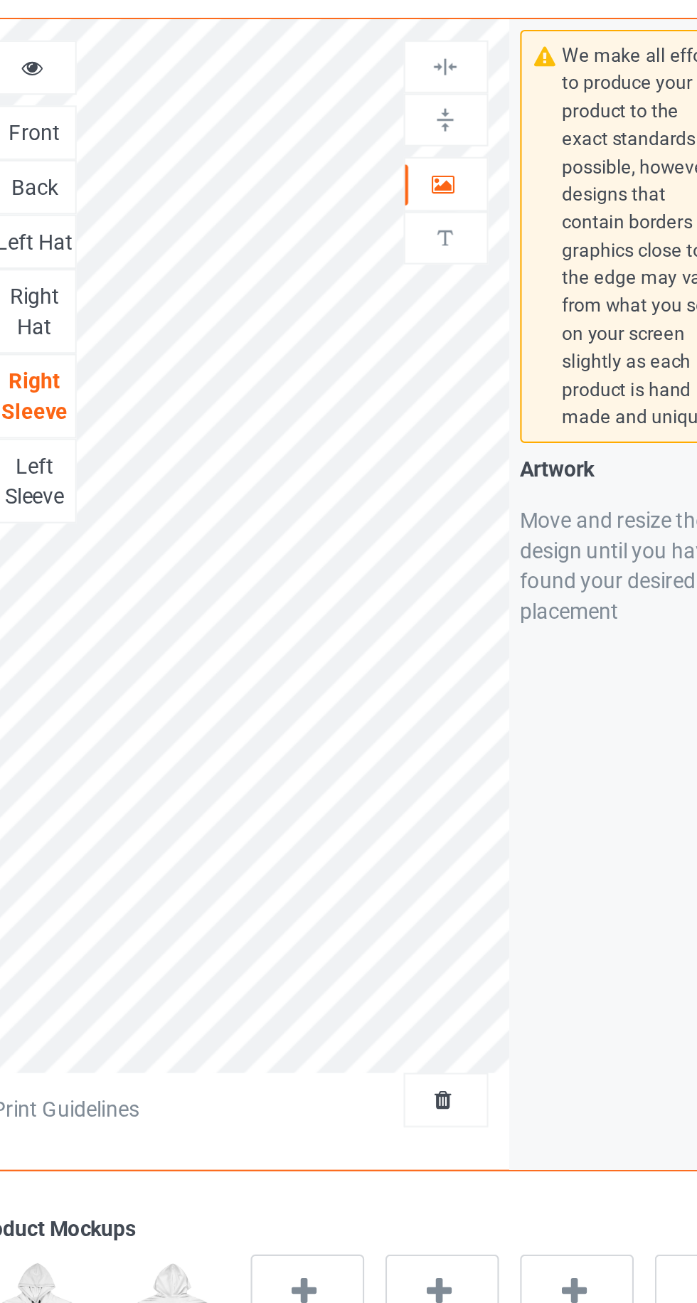
click at [450, 150] on icon at bounding box center [448, 147] width 12 height 10
click at [450, 122] on img at bounding box center [449, 119] width 14 height 14
click at [453, 93] on img at bounding box center [449, 95] width 14 height 14
click at [265, 289] on div "Left Sleeve" at bounding box center [255, 289] width 38 height 28
click at [452, 154] on div at bounding box center [449, 149] width 38 height 14
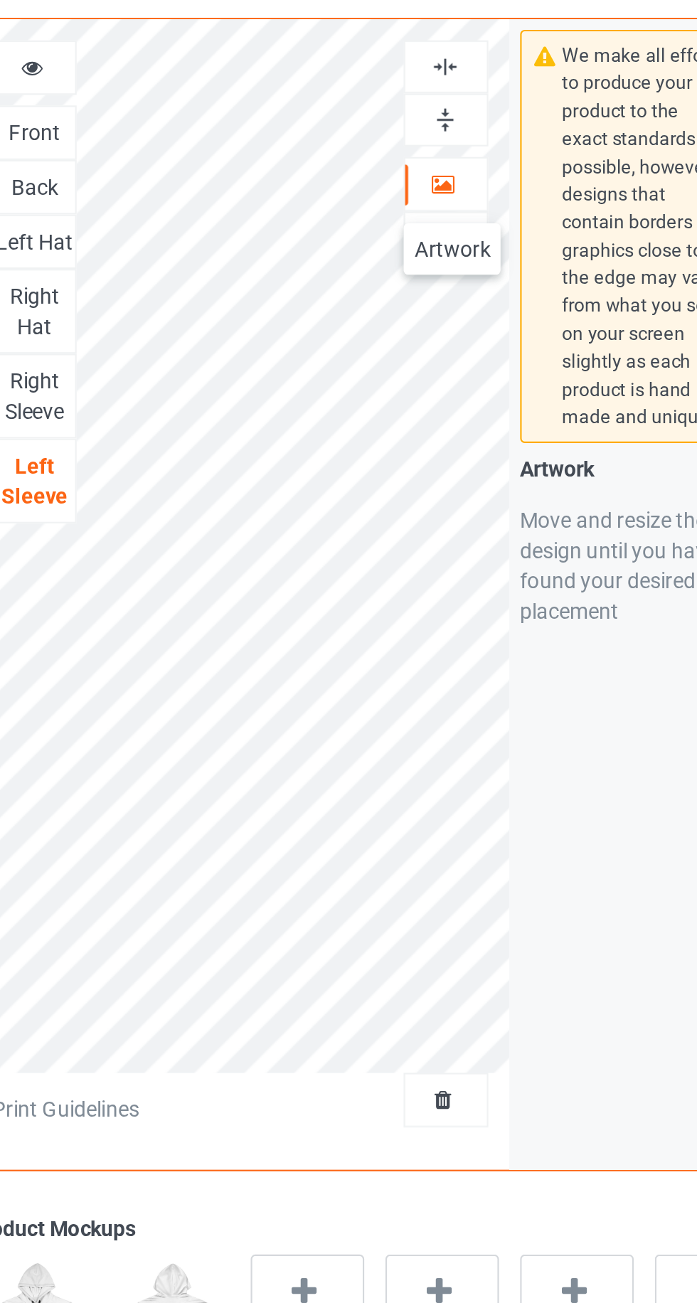
click at [454, 125] on img at bounding box center [449, 119] width 14 height 14
click at [450, 95] on img at bounding box center [449, 95] width 14 height 14
click at [266, 244] on div "Right Sleeve" at bounding box center [255, 249] width 38 height 28
click at [259, 286] on div "Left Sleeve" at bounding box center [255, 289] width 38 height 28
click at [450, 123] on img at bounding box center [449, 119] width 14 height 14
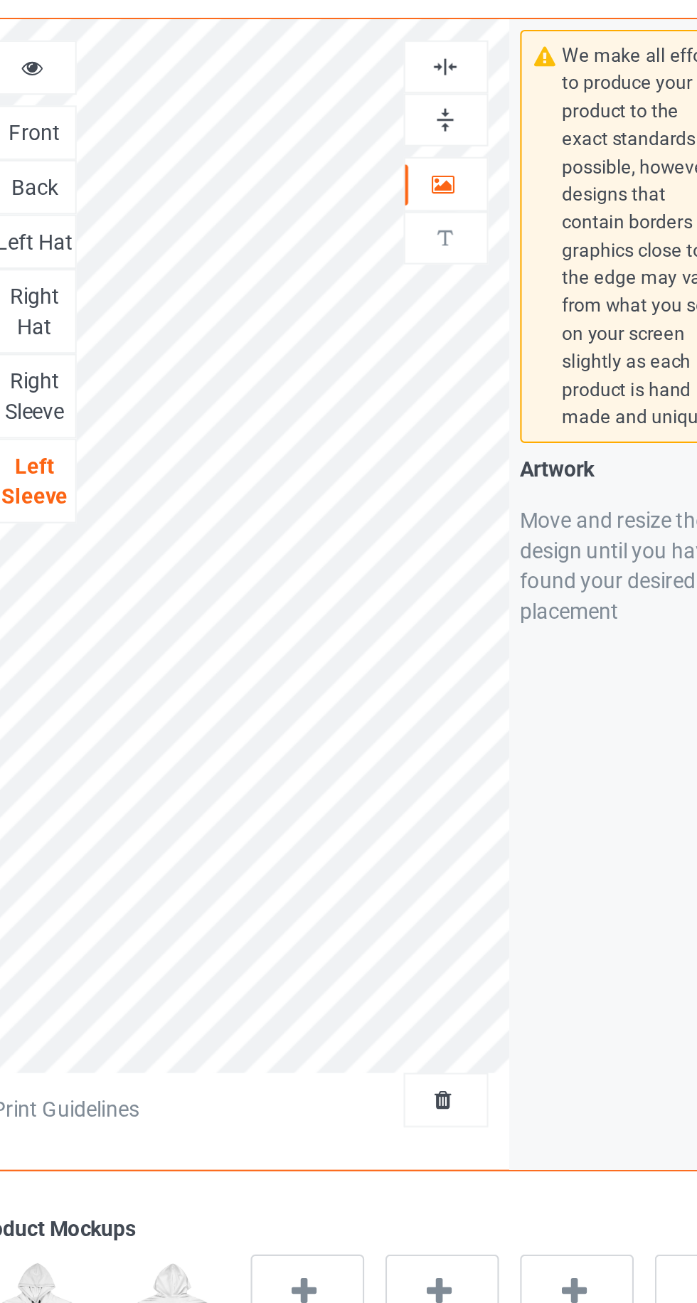
click at [451, 95] on img at bounding box center [449, 95] width 14 height 14
click at [263, 248] on div "Right Sleeve" at bounding box center [255, 249] width 38 height 28
click at [265, 97] on div at bounding box center [255, 95] width 38 height 14
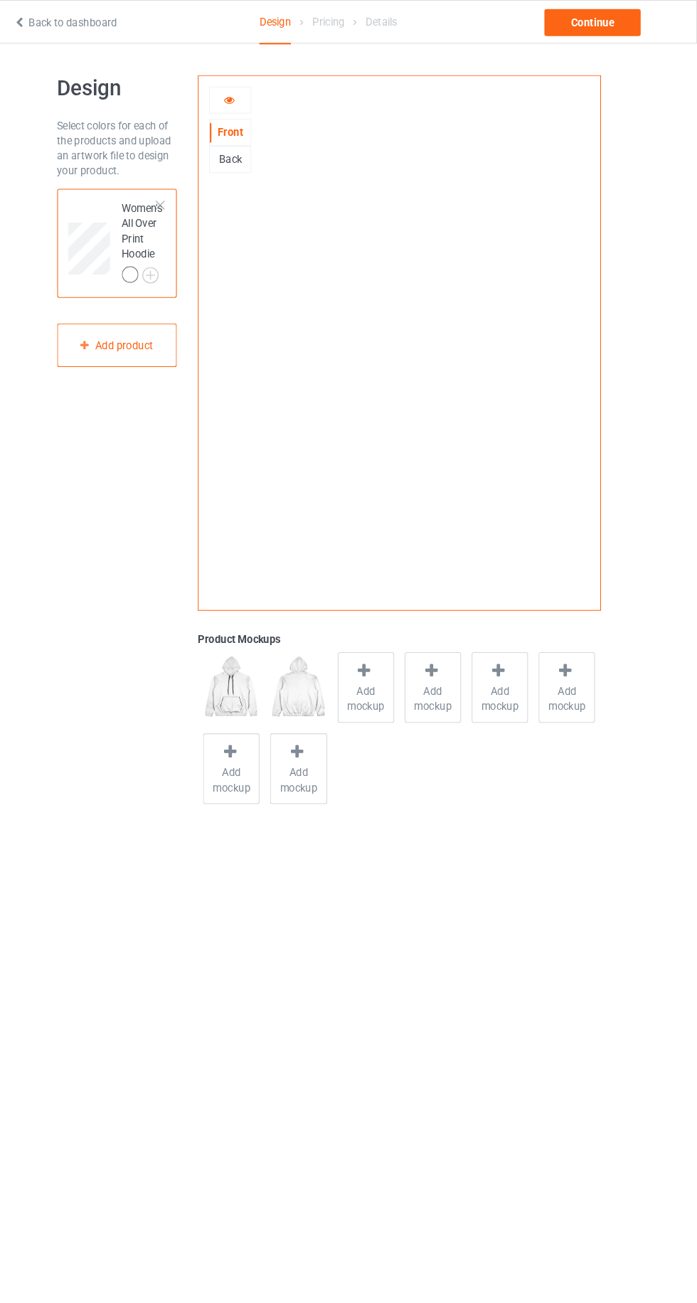
click at [257, 153] on div "Back" at bounding box center [255, 151] width 38 height 14
click at [626, 23] on div "Continue" at bounding box center [598, 22] width 91 height 26
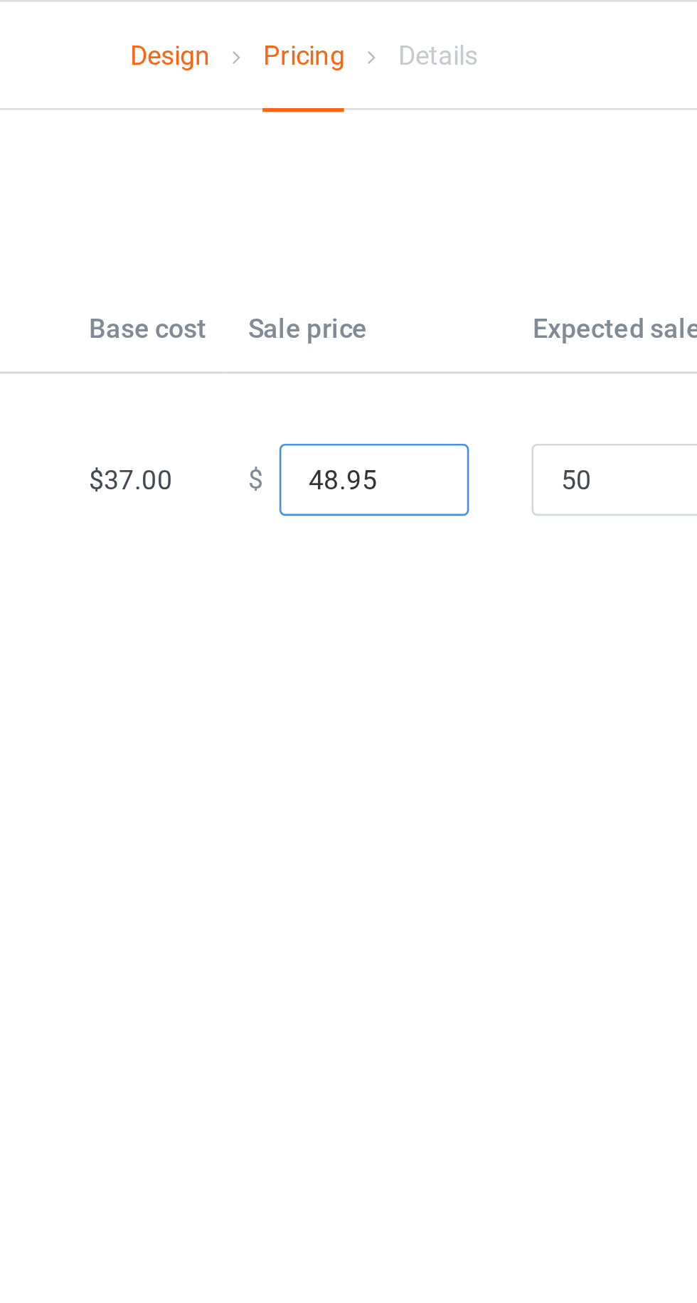
click at [354, 182] on input "48.95" at bounding box center [374, 179] width 71 height 27
click at [381, 179] on input "799.95" at bounding box center [374, 179] width 71 height 27
type input "799.99"
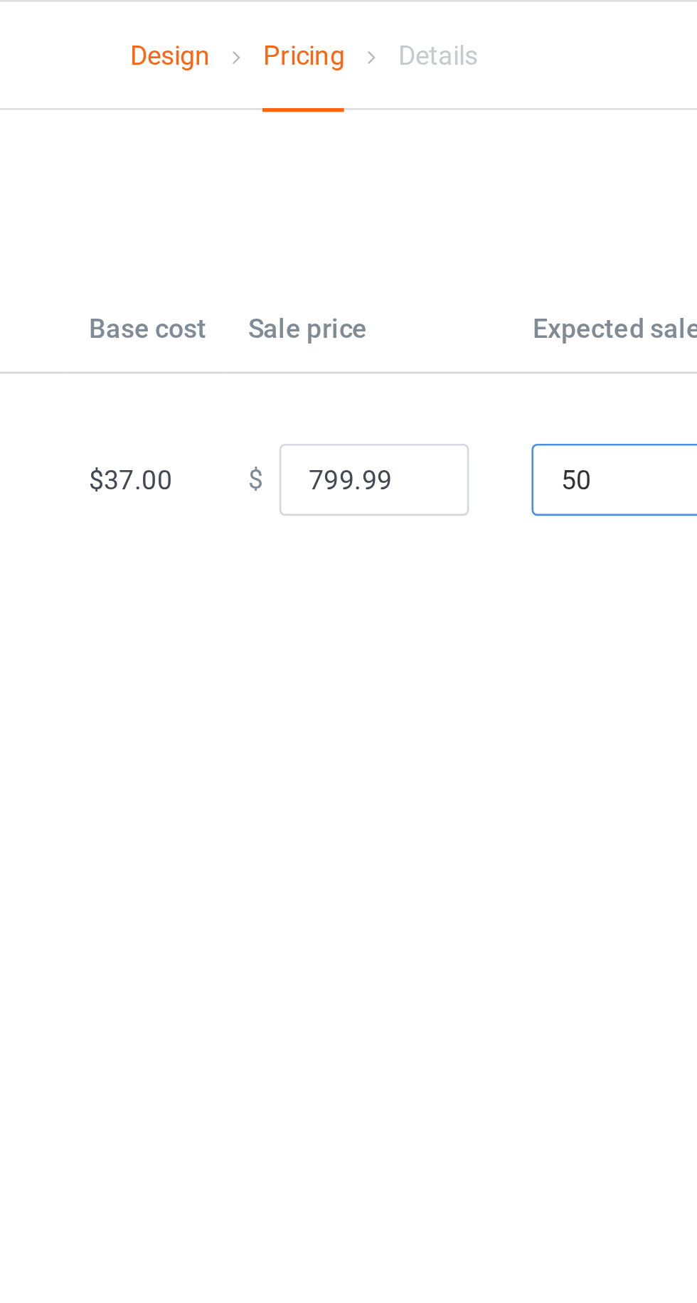
click at [442, 175] on input "50" at bounding box center [469, 179] width 71 height 27
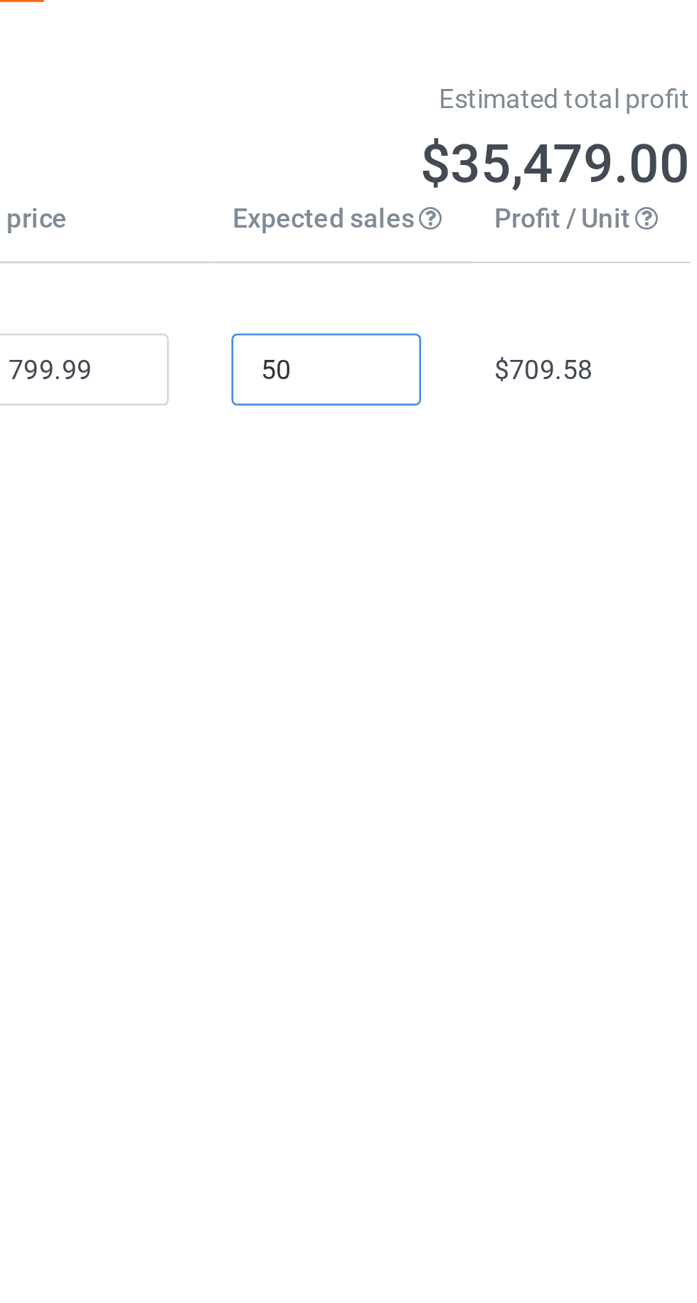
click at [465, 183] on input "50" at bounding box center [469, 179] width 71 height 27
type input "5"
type input "1"
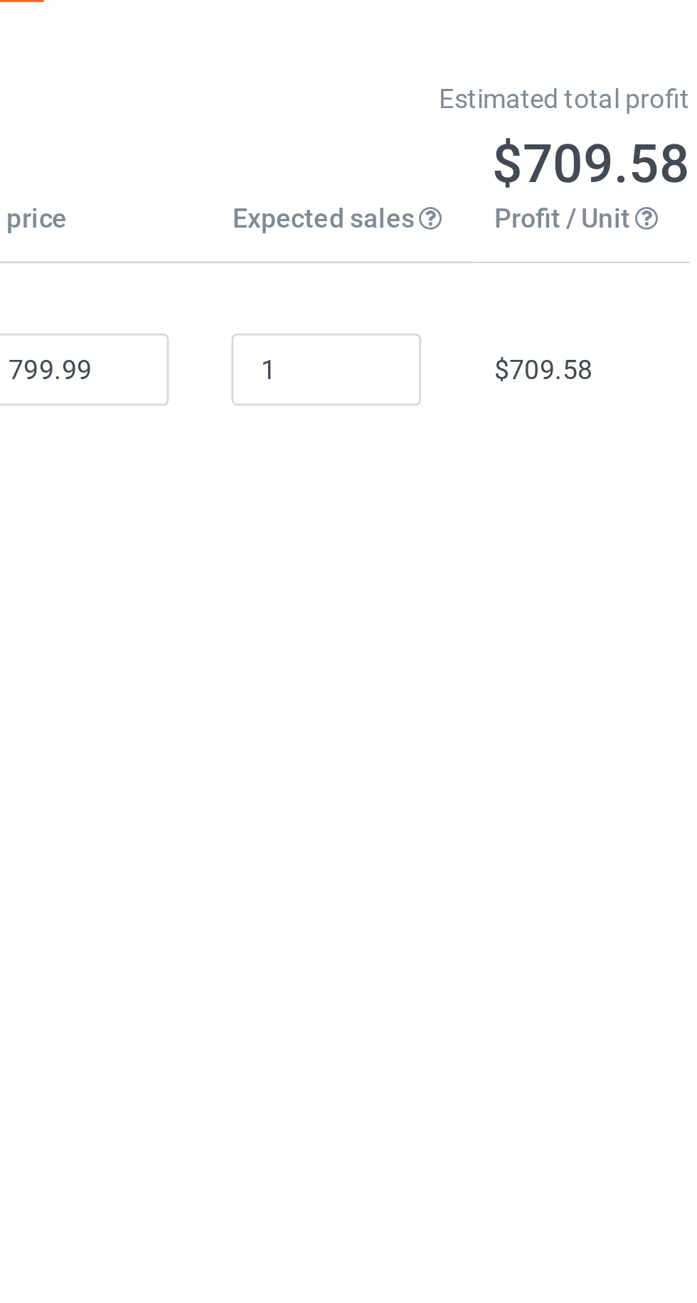
click at [462, 266] on body "Design Pricing Details Continue Pricing Estimated total profit $709.58 Product …" at bounding box center [348, 692] width 697 height 1303
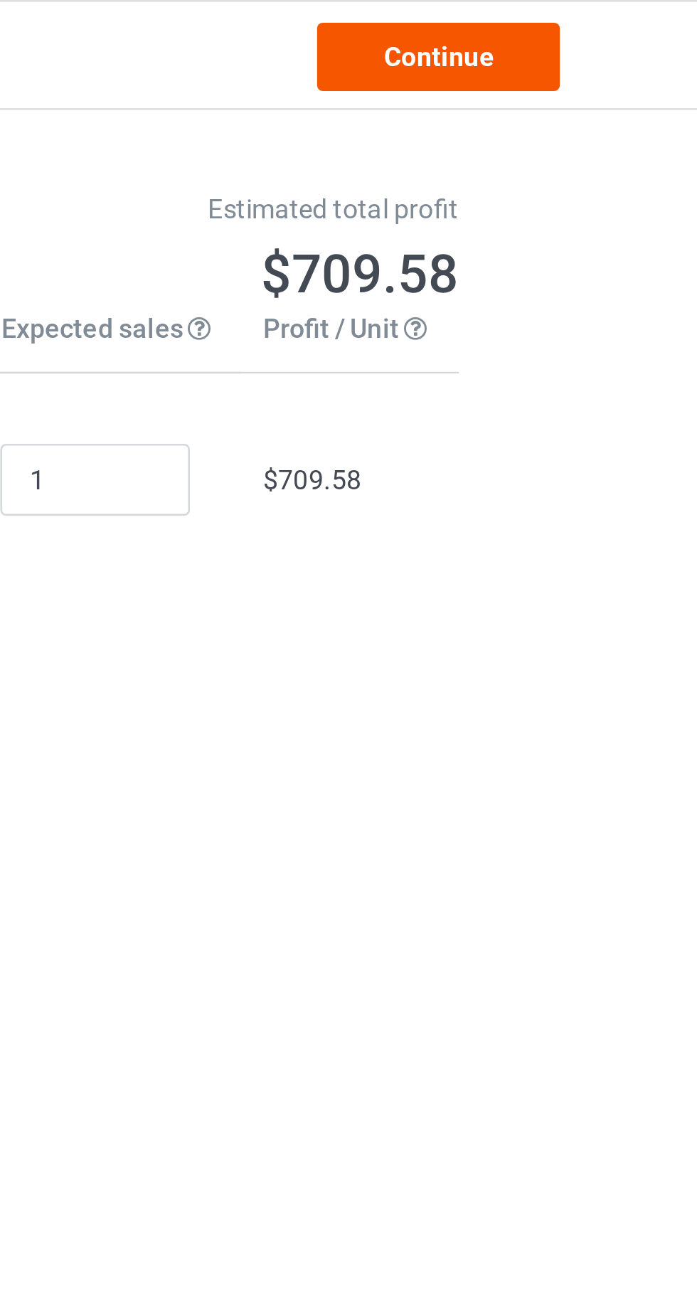
click at [571, 26] on link "Continue" at bounding box center [598, 22] width 91 height 26
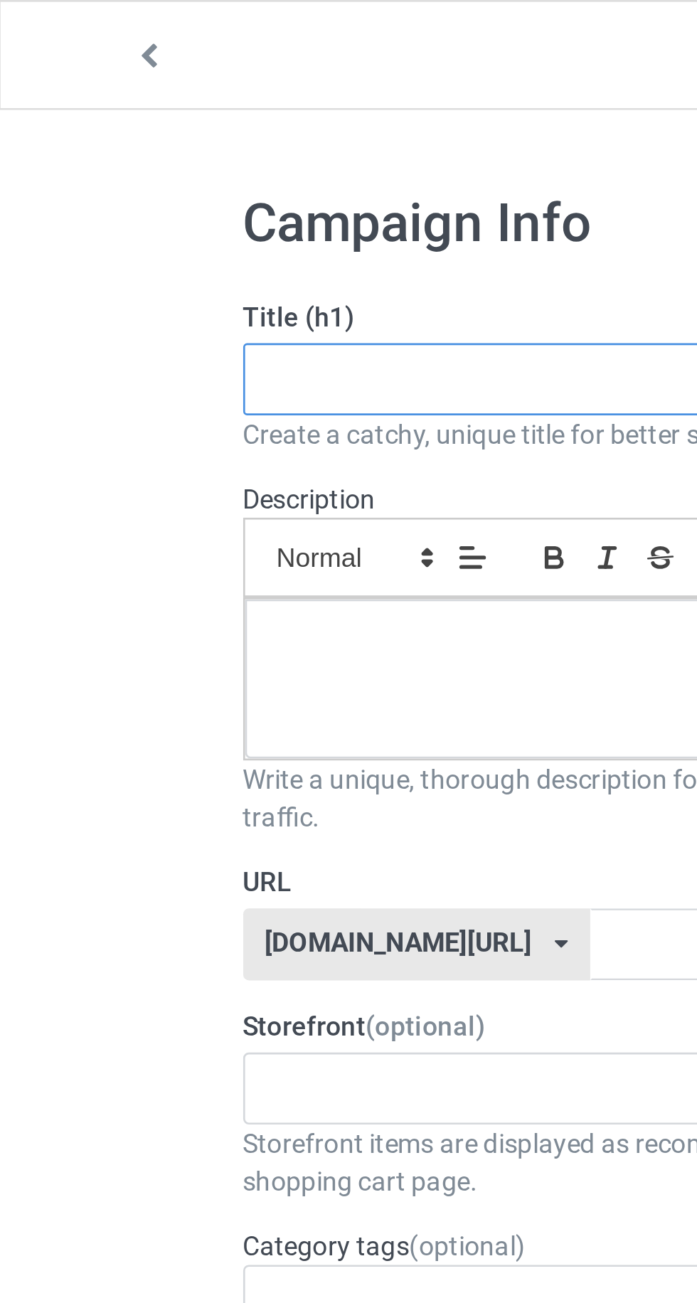
click at [108, 140] on input "text" at bounding box center [232, 142] width 280 height 27
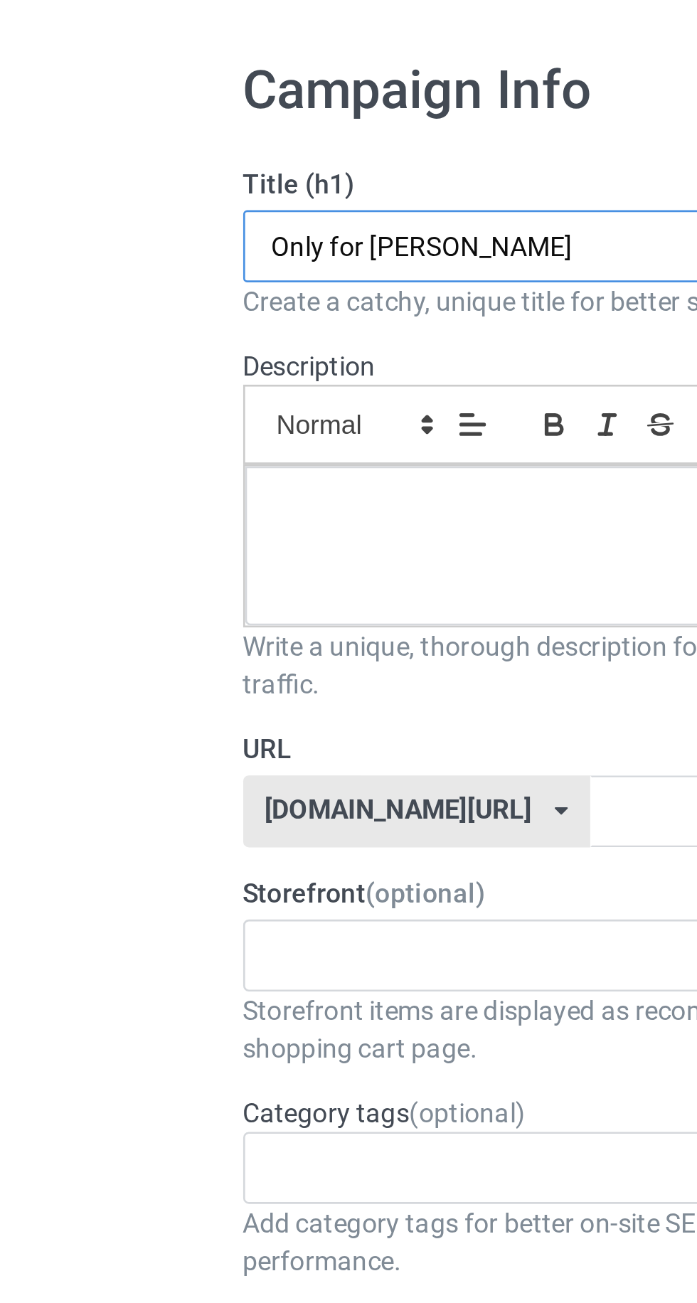
type input "Only for Kathleen"
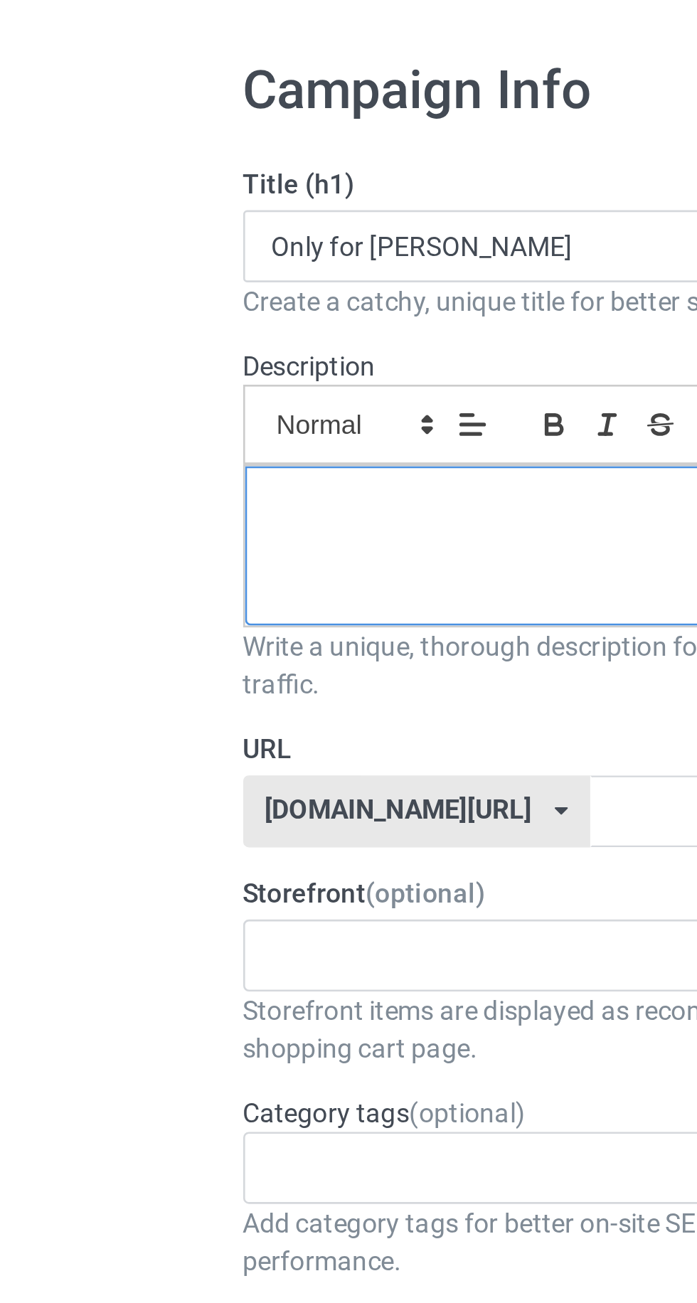
click at [122, 225] on div at bounding box center [231, 255] width 279 height 60
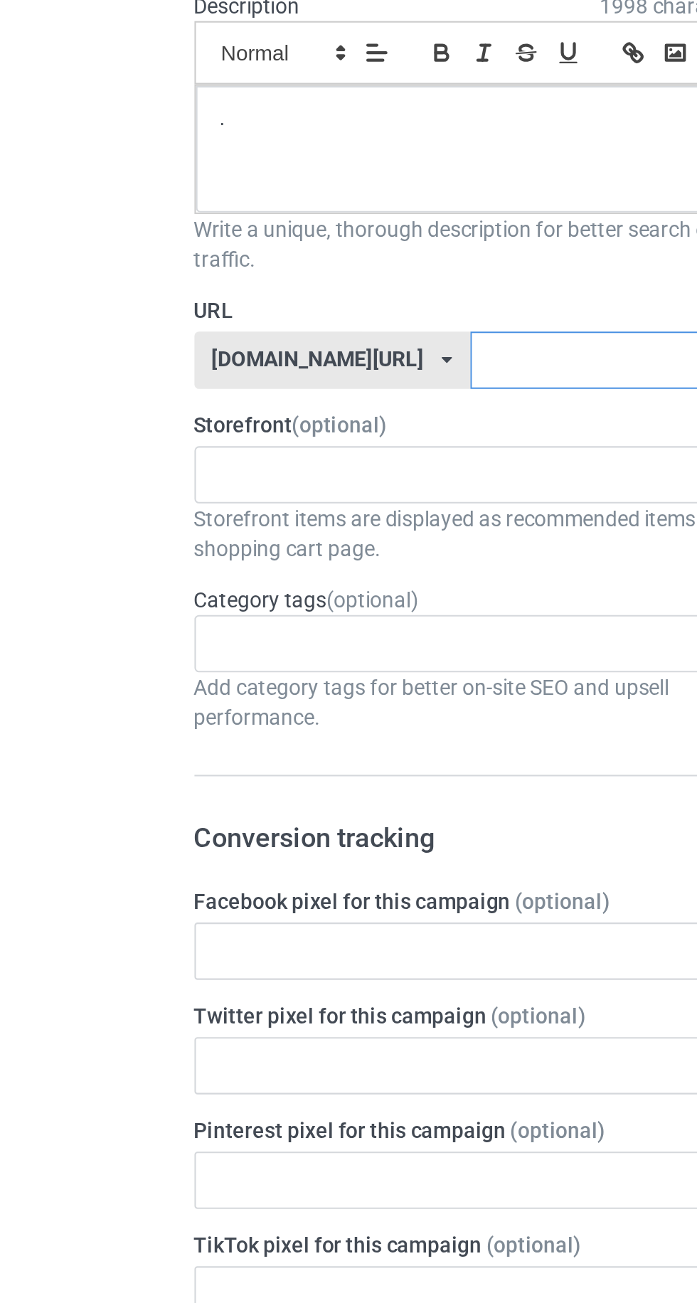
click at [222, 355] on input "text" at bounding box center [297, 354] width 150 height 27
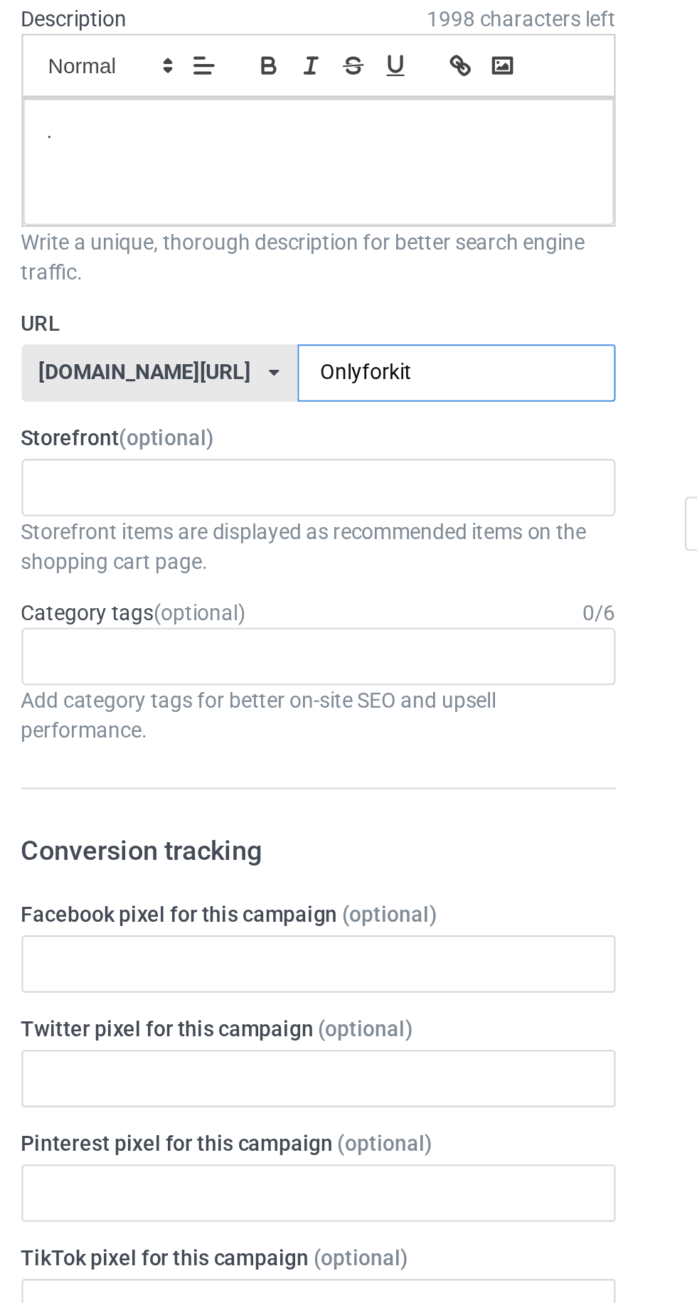
type input "Onlyforkit"
click at [391, 425] on div "Change default product or side" at bounding box center [499, 864] width 234 height 1607
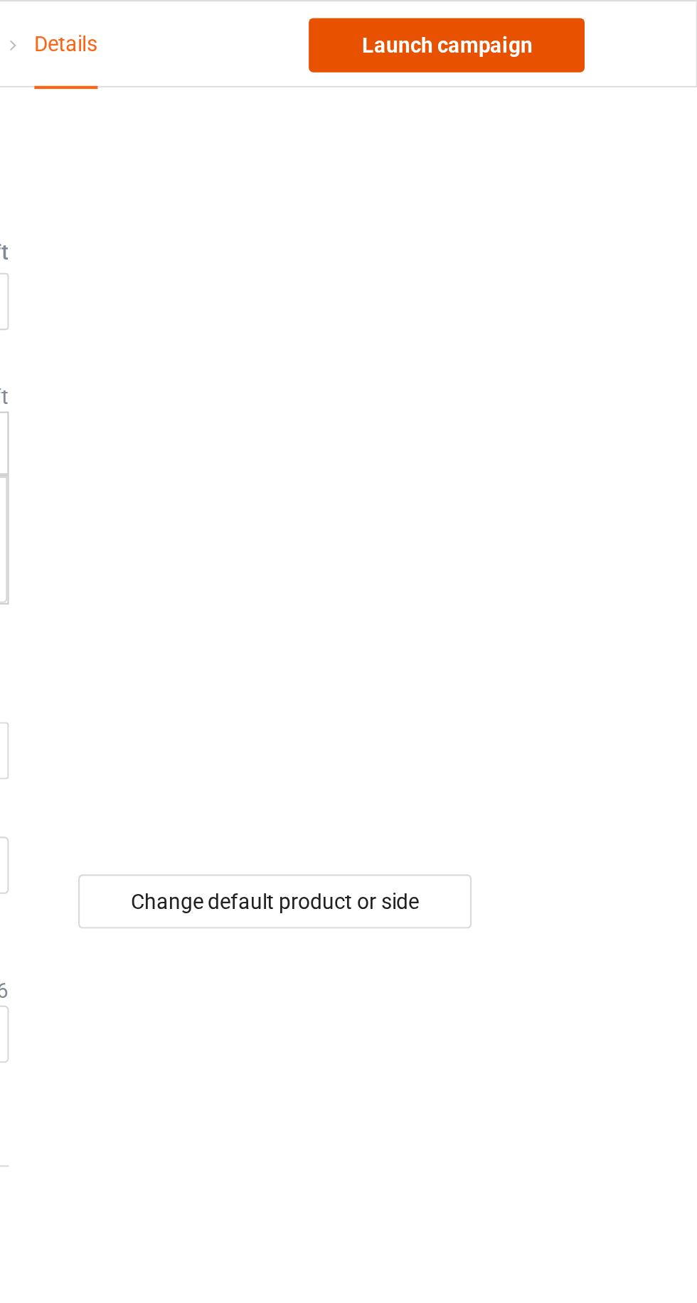
click at [545, 21] on link "Launch campaign" at bounding box center [579, 22] width 130 height 26
